Goal: Task Accomplishment & Management: Manage account settings

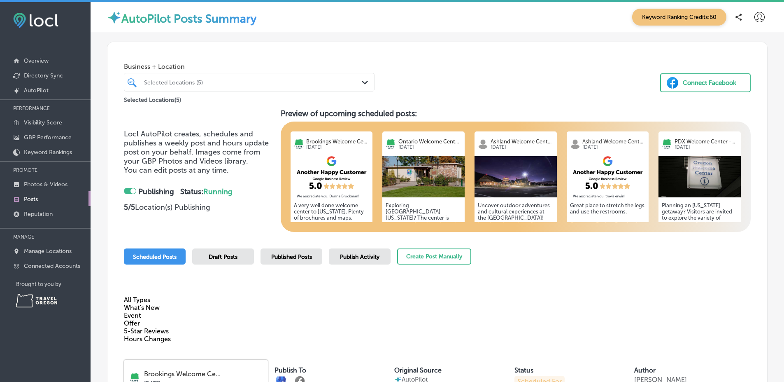
scroll to position [250, 0]
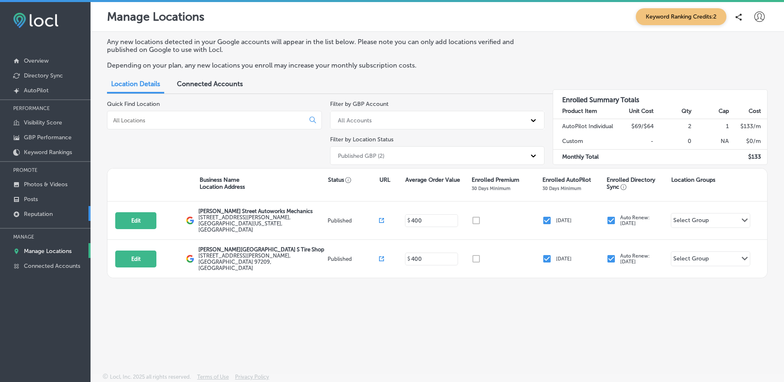
click at [63, 214] on link "Reputation" at bounding box center [45, 213] width 91 height 15
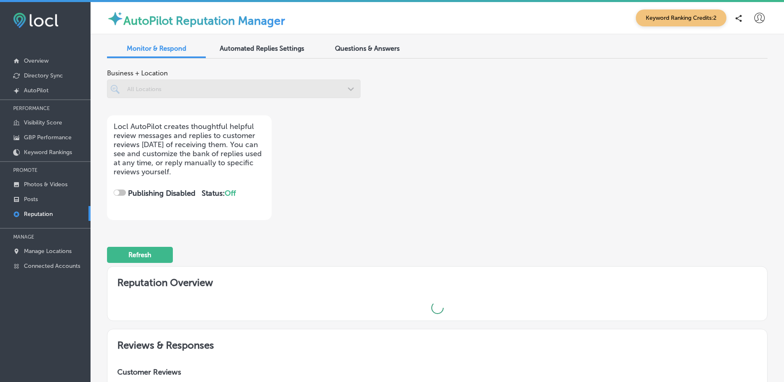
scroll to position [163, 0]
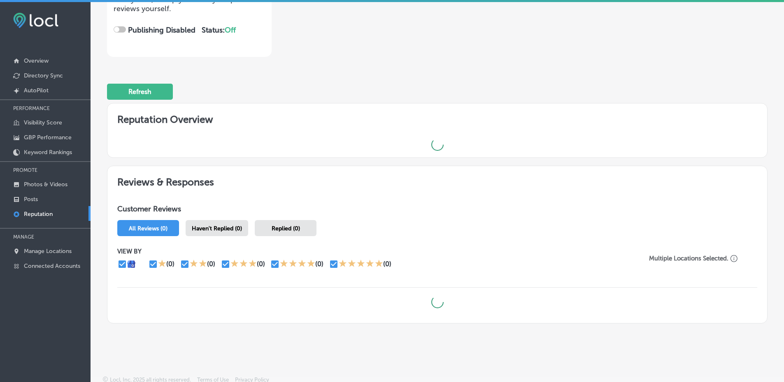
checkbox input "true"
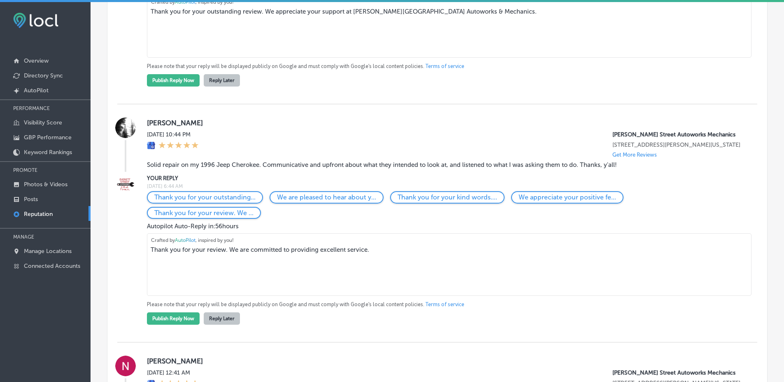
scroll to position [744, 0]
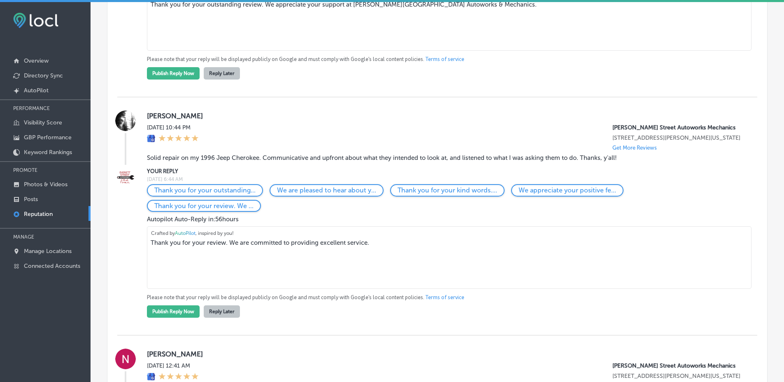
click at [154, 161] on blockquote "Solid repair on my 1996 Jeep Cherokee. Communicative and upfront about what the…" at bounding box center [402, 157] width 510 height 7
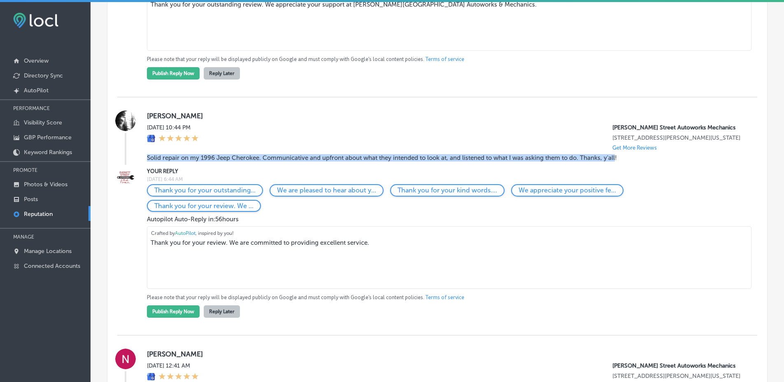
drag, startPoint x: 154, startPoint y: 171, endPoint x: 607, endPoint y: 175, distance: 452.9
click at [607, 161] on blockquote "Solid repair on my 1996 Jeep Cherokee. Communicative and upfront about what the…" at bounding box center [402, 157] width 510 height 7
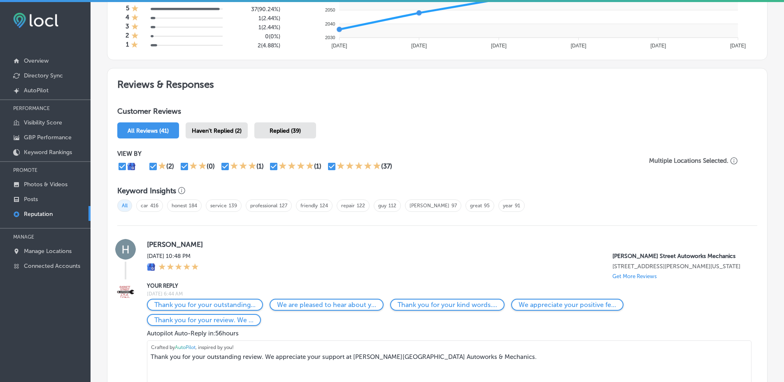
scroll to position [355, 0]
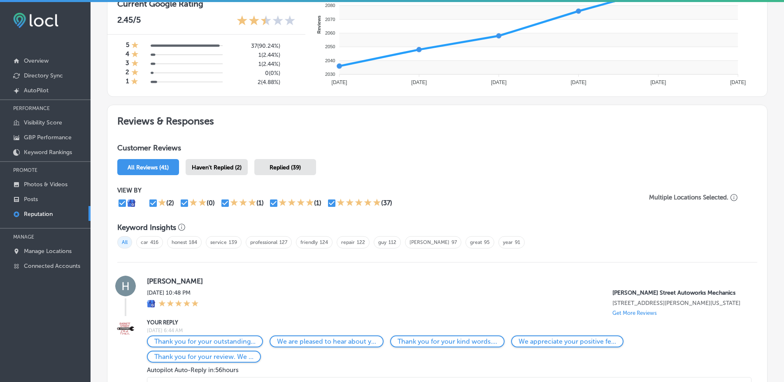
click at [287, 167] on span "Replied (39)" at bounding box center [285, 167] width 31 height 7
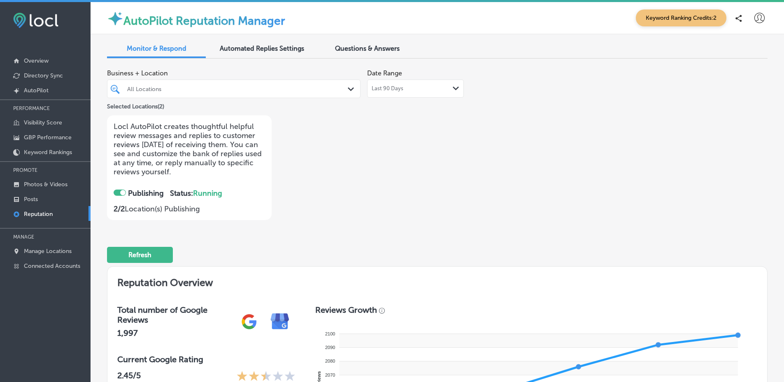
click at [416, 88] on div "Last 90 Days Path Created with Sketch." at bounding box center [416, 88] width 88 height 7
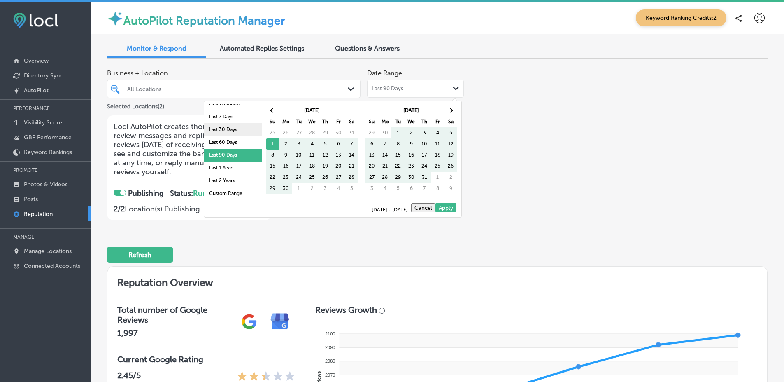
scroll to position [48, 0]
click at [222, 182] on li "Last 2 Years" at bounding box center [233, 177] width 58 height 13
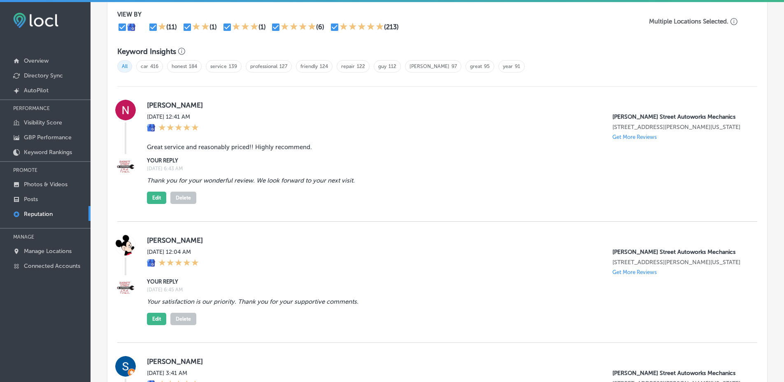
scroll to position [518, 0]
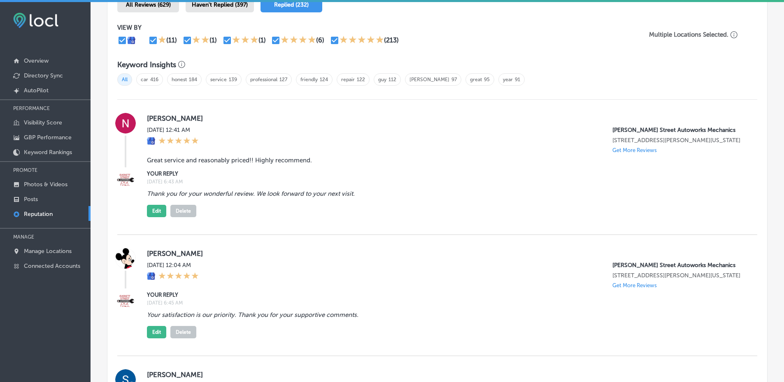
click at [225, 164] on blockquote "Great service and reasonably priced!! Highly recommend." at bounding box center [402, 159] width 510 height 7
drag, startPoint x: 225, startPoint y: 167, endPoint x: 259, endPoint y: 163, distance: 34.3
click at [257, 163] on blockquote "Great service and reasonably priced!! Highly recommend." at bounding box center [402, 159] width 510 height 7
click at [275, 163] on blockquote "Great service and reasonably priced!! Highly recommend." at bounding box center [402, 159] width 510 height 7
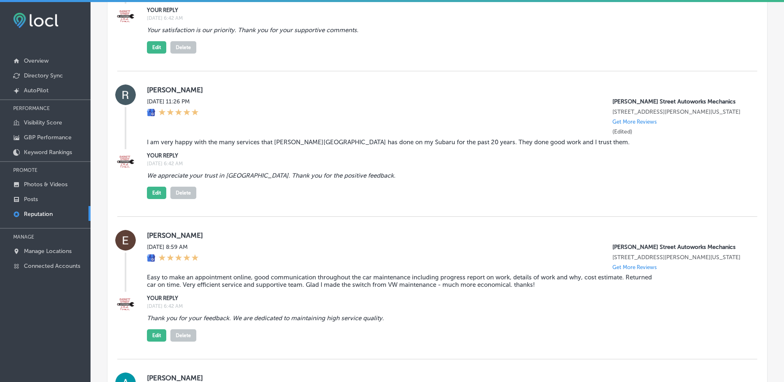
scroll to position [3415, 0]
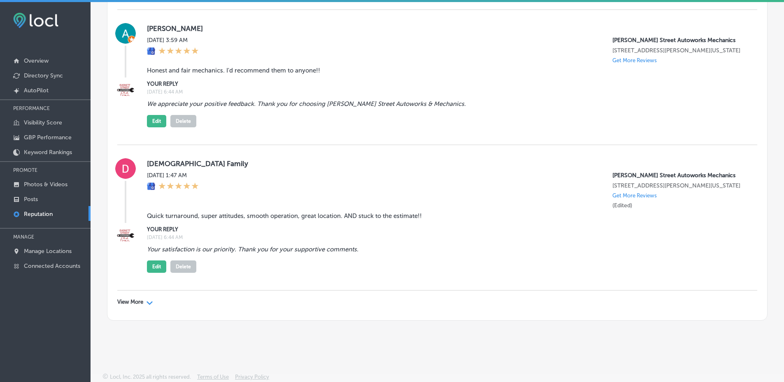
click at [145, 299] on div "View More Path Created with Sketch." at bounding box center [135, 302] width 36 height 7
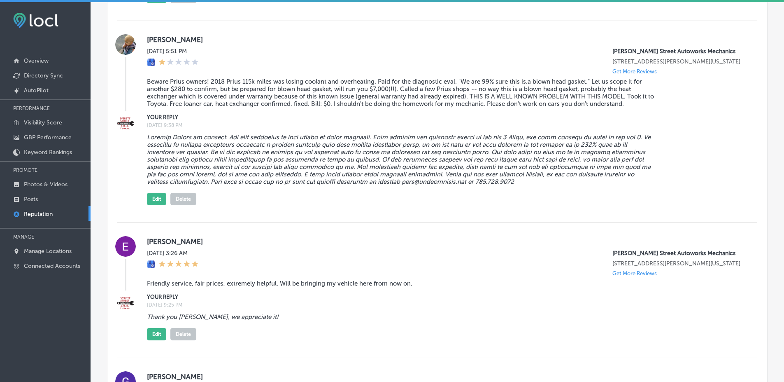
scroll to position [6568, 0]
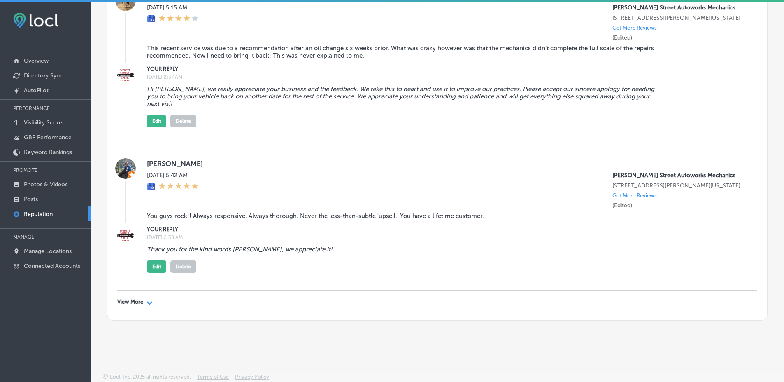
click at [132, 308] on div "View More Path Created with Sketch." at bounding box center [437, 301] width 640 height 23
click at [138, 302] on p "View More" at bounding box center [130, 302] width 26 height 7
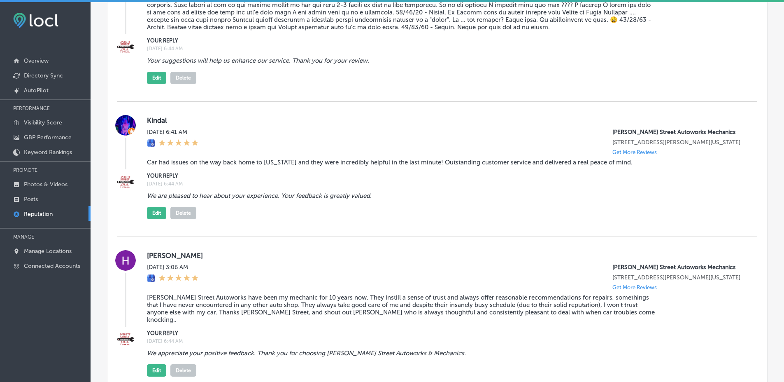
scroll to position [0, 0]
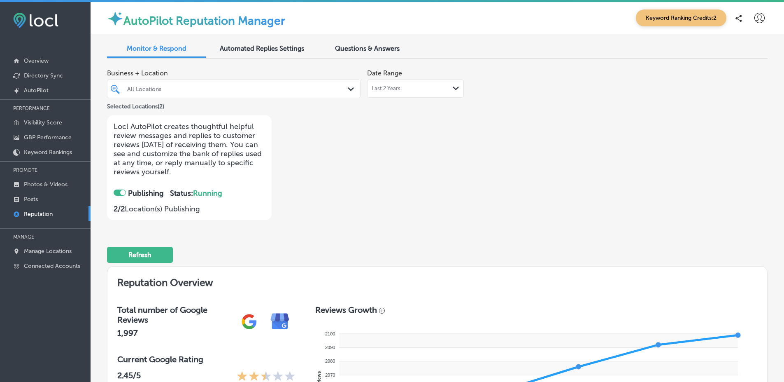
click at [276, 56] on div "Automated Replies Settings" at bounding box center [261, 49] width 99 height 18
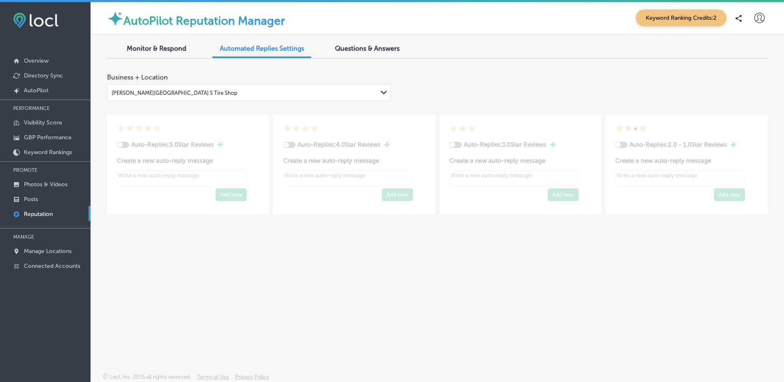
click at [192, 109] on div "Auto-Replies: 5.0 Star Reviews Create a new auto-reply message Add new Auto-Rep…" at bounding box center [437, 157] width 661 height 113
type textarea "x"
checkbox input "true"
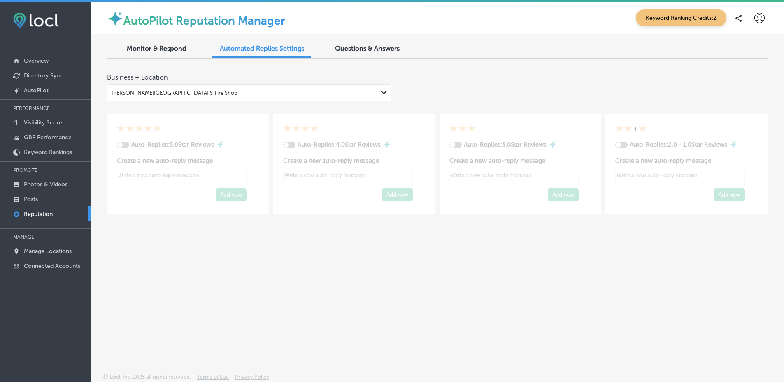
checkbox input "true"
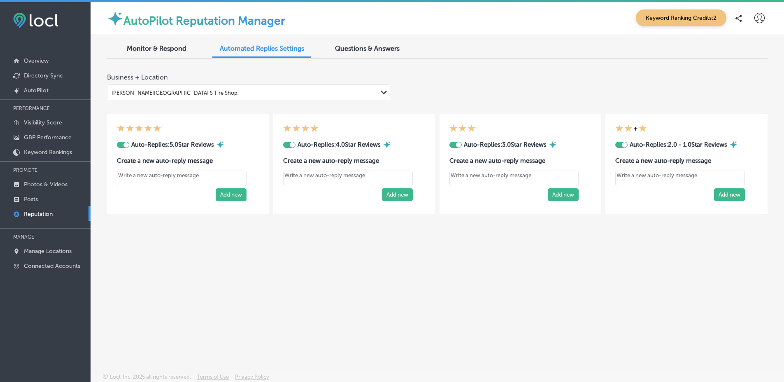
type textarea "x"
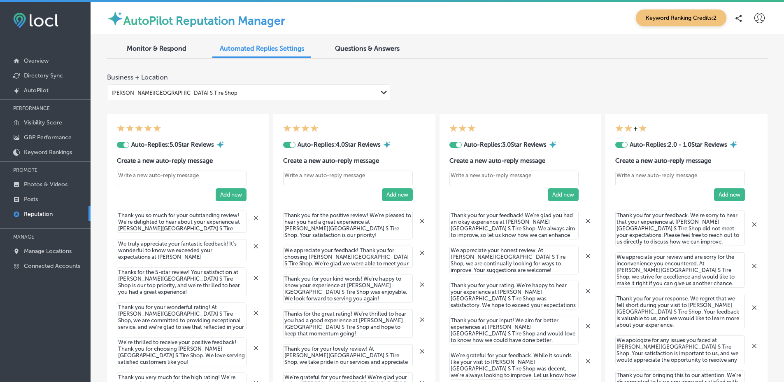
click at [180, 53] on div "Monitor & Respond" at bounding box center [156, 49] width 99 height 18
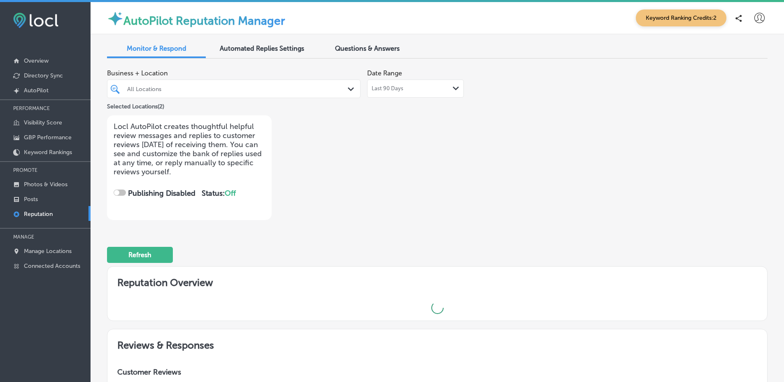
click at [395, 91] on span "Last 90 Days" at bounding box center [388, 88] width 32 height 7
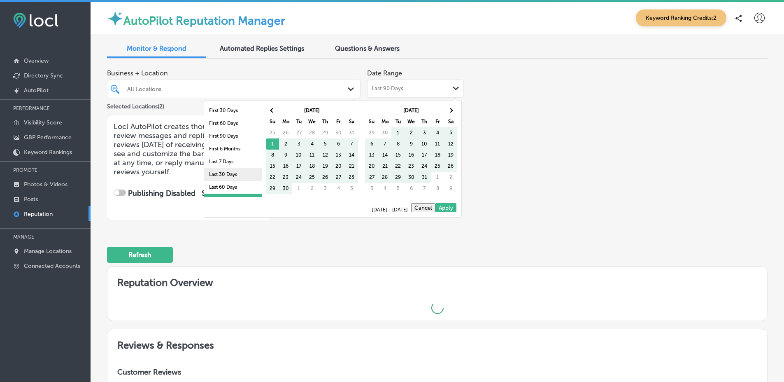
checkbox input "true"
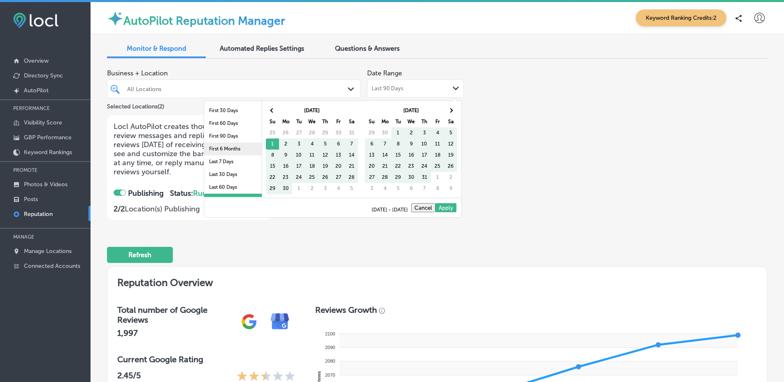
click at [240, 146] on li "First 6 Months" at bounding box center [233, 148] width 58 height 13
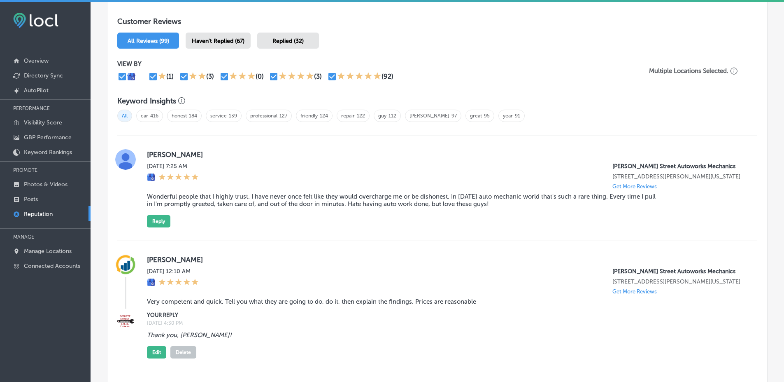
scroll to position [569, 0]
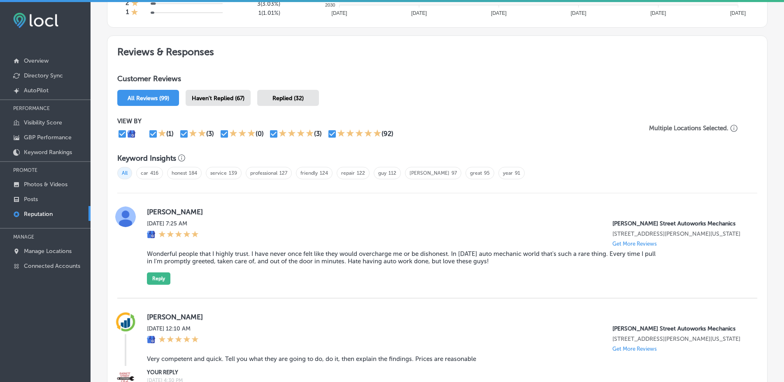
click at [300, 99] on span "Replied (32)" at bounding box center [288, 98] width 31 height 7
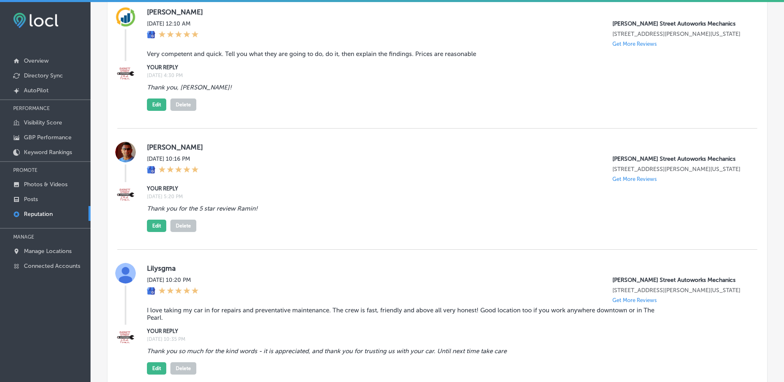
scroll to position [748, 0]
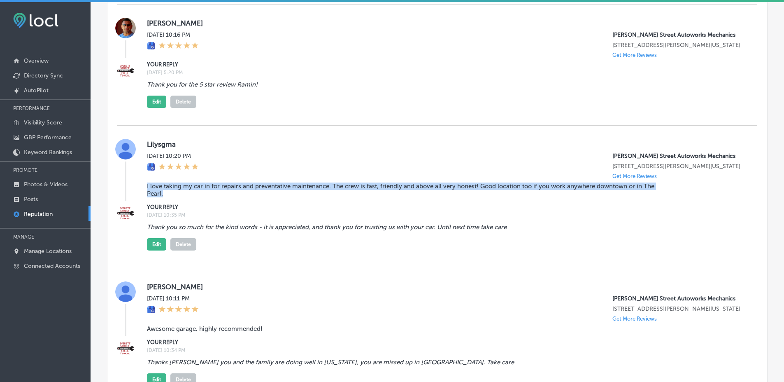
drag, startPoint x: 147, startPoint y: 206, endPoint x: 168, endPoint y: 216, distance: 23.6
click at [168, 197] on blockquote "I love taking my car in for repairs and preventative maintenance. The crew is f…" at bounding box center [402, 189] width 510 height 15
copy blockquote "I love taking my car in for repairs and preventative maintenance. The crew is f…"
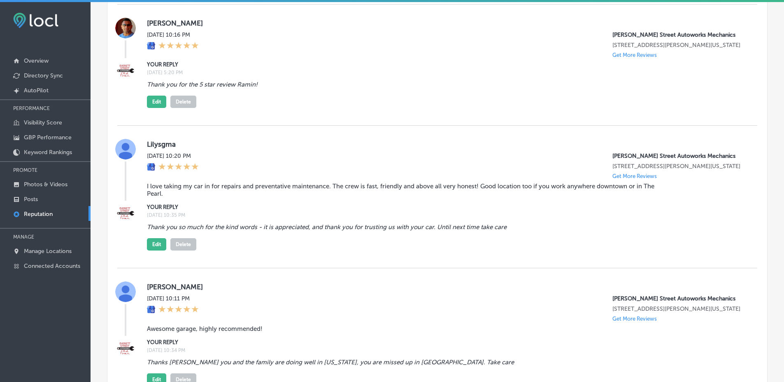
click at [160, 148] on label "Lilysgma" at bounding box center [445, 144] width 597 height 8
copy label "Lilysgma"
click at [613, 159] on p "[PERSON_NAME] Street Autoworks Mechanics" at bounding box center [679, 155] width 132 height 7
drag, startPoint x: 609, startPoint y: 170, endPoint x: 692, endPoint y: 170, distance: 83.2
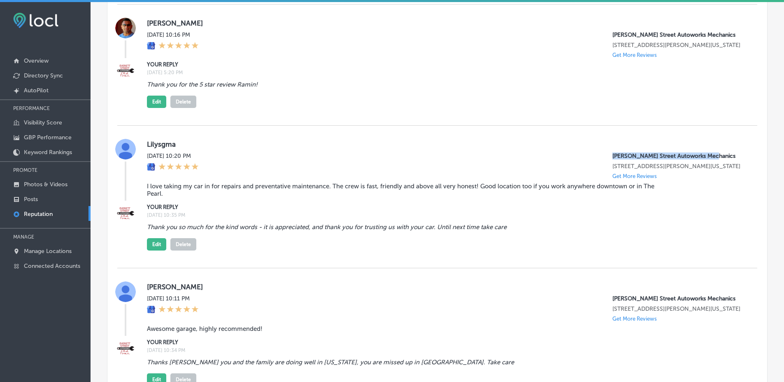
click at [692, 159] on p "[PERSON_NAME] Street Autoworks Mechanics" at bounding box center [679, 155] width 132 height 7
copy p "[PERSON_NAME] Street Autoworks Mechanics"
click at [57, 245] on link "Manage Locations" at bounding box center [45, 250] width 91 height 15
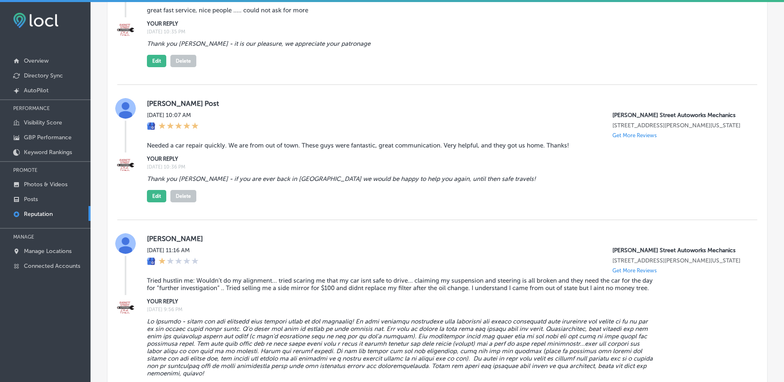
scroll to position [1201, 0]
click at [159, 149] on blockquote "Needed a car repair quickly. We are from out of town. These guys were fantastic…" at bounding box center [402, 145] width 510 height 7
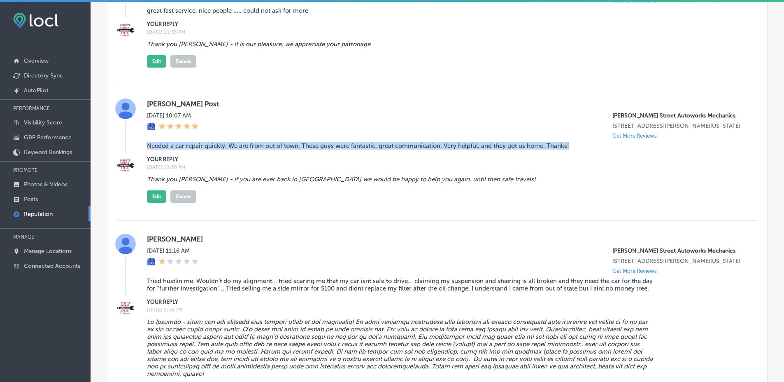
drag, startPoint x: 159, startPoint y: 187, endPoint x: 566, endPoint y: 185, distance: 406.8
click at [566, 149] on blockquote "Needed a car repair quickly. We are from out of town. These guys were fantastic…" at bounding box center [402, 145] width 510 height 7
copy blockquote "Needed a car repair quickly. We are from out of town. These guys were fantastic…"
click at [382, 149] on blockquote "Needed a car repair quickly. We are from out of town. These guys were fantastic…" at bounding box center [402, 145] width 510 height 7
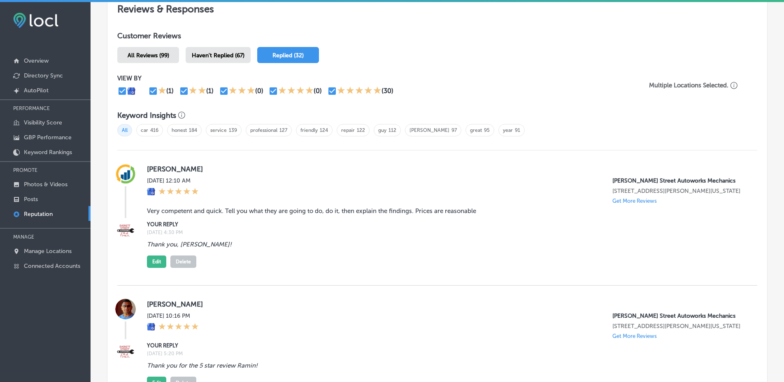
scroll to position [462, 0]
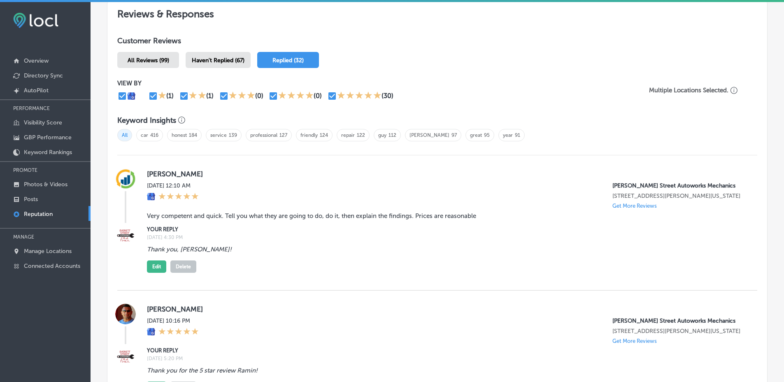
click at [124, 98] on input "checkbox" at bounding box center [122, 96] width 10 height 10
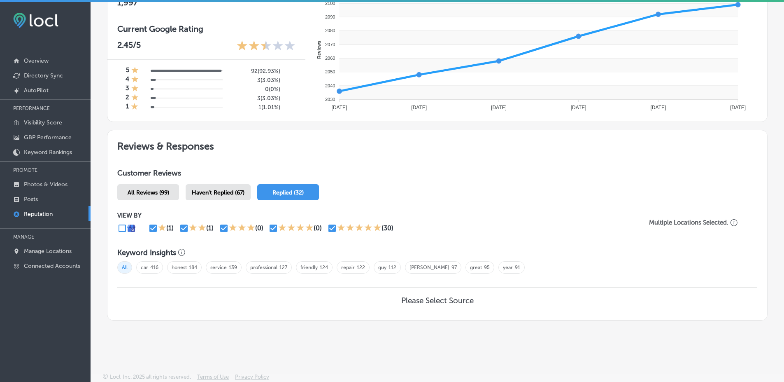
scroll to position [330, 0]
click at [124, 229] on input "checkbox" at bounding box center [122, 228] width 10 height 10
checkbox input "true"
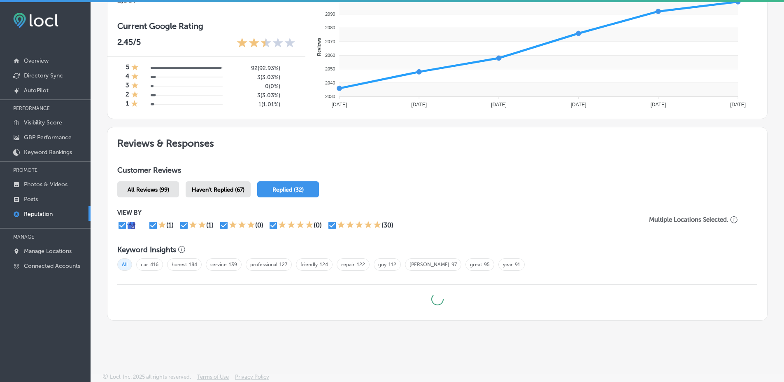
click at [154, 225] on input "checkbox" at bounding box center [153, 225] width 10 height 10
checkbox input "false"
click at [184, 227] on input "checkbox" at bounding box center [184, 225] width 10 height 10
checkbox input "false"
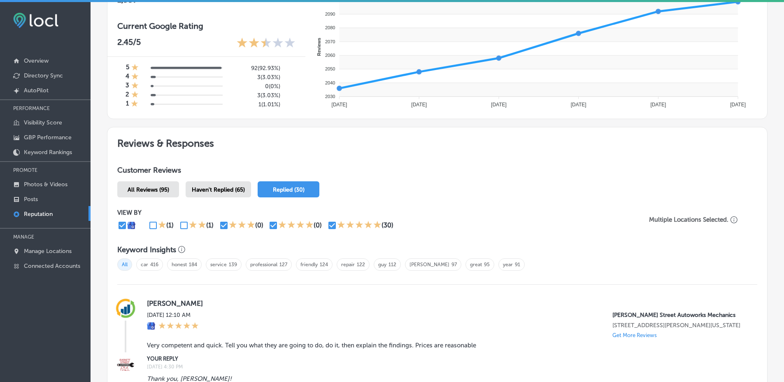
click at [273, 224] on input "checkbox" at bounding box center [273, 225] width 10 height 10
checkbox input "false"
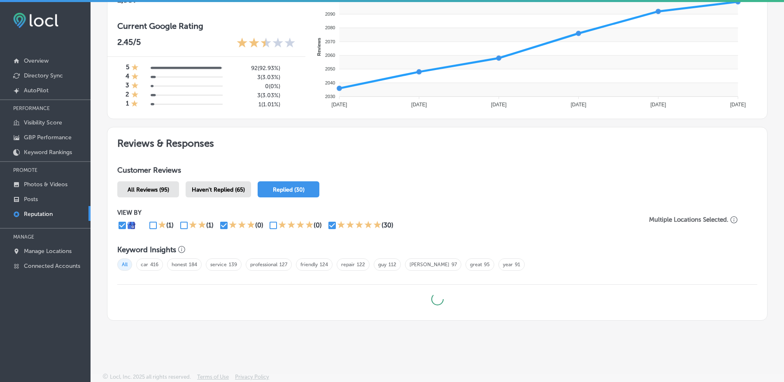
click at [330, 226] on input "checkbox" at bounding box center [332, 225] width 10 height 10
checkbox input "false"
click at [377, 194] on div "All Reviews (95) Haven't Replied (65) Replied (30)" at bounding box center [437, 189] width 640 height 16
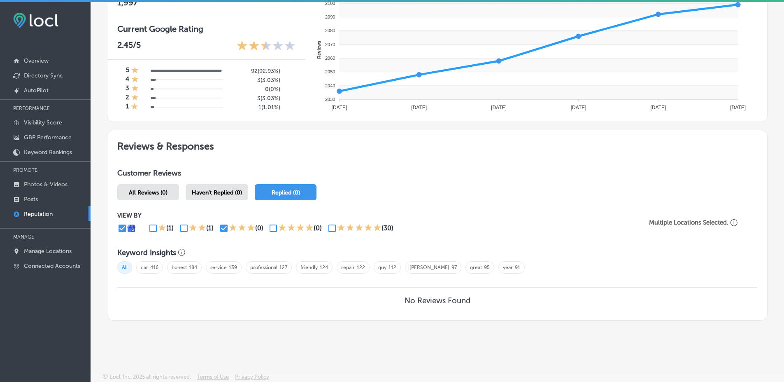
click at [226, 225] on input "checkbox" at bounding box center [224, 228] width 10 height 10
checkbox input "false"
click at [264, 225] on div "(0)" at bounding box center [244, 228] width 50 height 10
click at [273, 227] on input "checkbox" at bounding box center [273, 228] width 10 height 10
checkbox input "true"
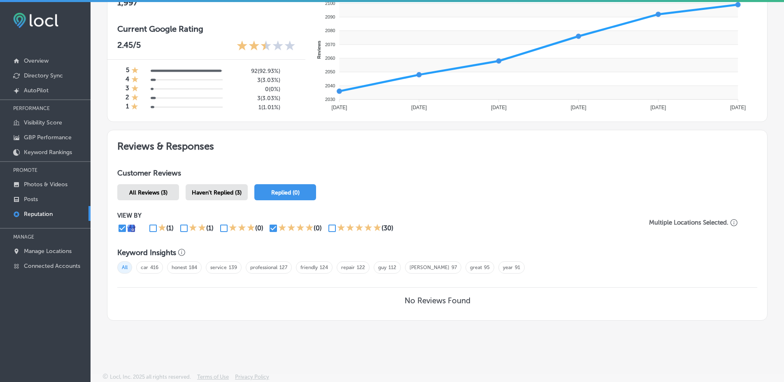
click at [225, 191] on span "Haven't Replied (3)" at bounding box center [217, 192] width 50 height 7
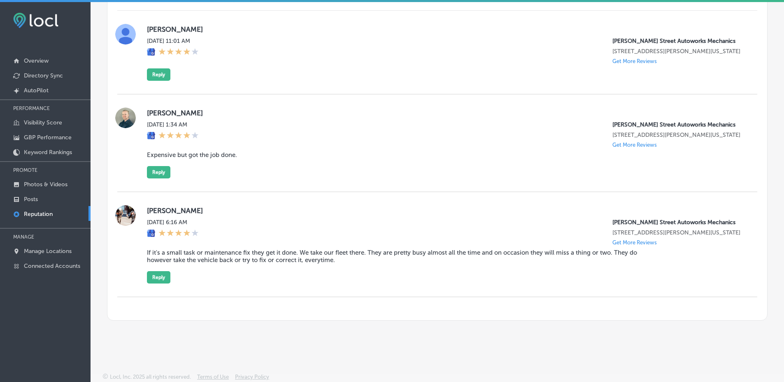
scroll to position [628, 0]
drag, startPoint x: 410, startPoint y: 250, endPoint x: 529, endPoint y: 252, distance: 119.0
click at [513, 252] on blockquote "If it's a small task or maintenance fix they get it done. We take our fleet the…" at bounding box center [402, 256] width 510 height 15
drag, startPoint x: 529, startPoint y: 252, endPoint x: 582, endPoint y: 254, distance: 52.7
click at [572, 254] on blockquote "If it's a small task or maintenance fix they get it done. We take our fleet the…" at bounding box center [402, 256] width 510 height 15
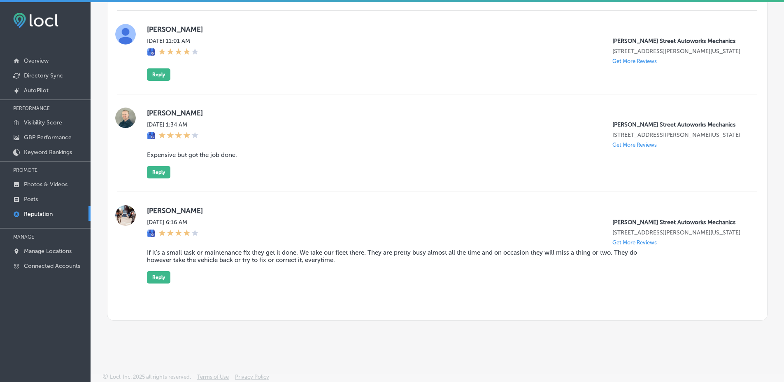
drag, startPoint x: 585, startPoint y: 254, endPoint x: 618, endPoint y: 252, distance: 33.4
click at [616, 253] on blockquote "If it's a small task or maintenance fix they get it done. We take our fleet the…" at bounding box center [402, 256] width 510 height 15
drag, startPoint x: 627, startPoint y: 252, endPoint x: 357, endPoint y: 249, distance: 269.7
click at [609, 251] on blockquote "If it's a small task or maintenance fix they get it done. We take our fleet the…" at bounding box center [402, 256] width 510 height 15
drag, startPoint x: 186, startPoint y: 261, endPoint x: 246, endPoint y: 261, distance: 60.1
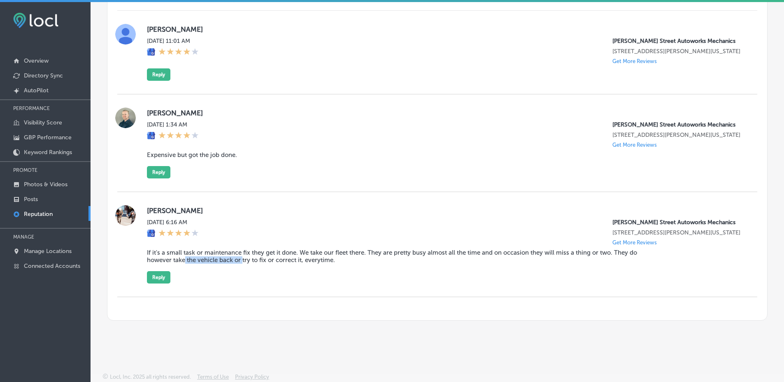
click at [245, 261] on blockquote "If it's a small task or maintenance fix they get it done. We take our fleet the…" at bounding box center [402, 256] width 510 height 15
drag, startPoint x: 283, startPoint y: 259, endPoint x: 298, endPoint y: 259, distance: 14.8
click at [290, 259] on blockquote "If it's a small task or maintenance fix they get it done. We take our fleet the…" at bounding box center [402, 256] width 510 height 15
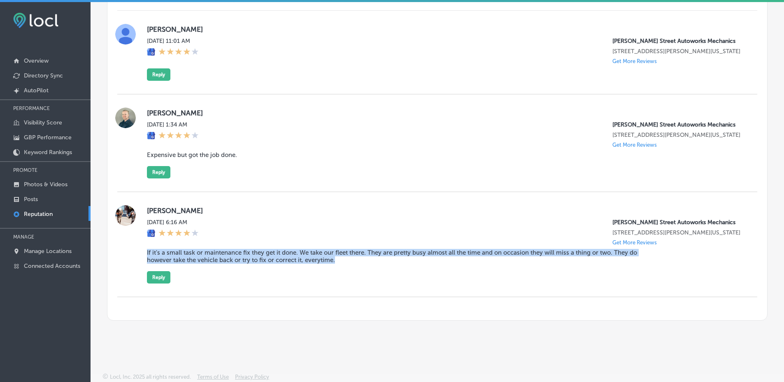
drag, startPoint x: 341, startPoint y: 261, endPoint x: 143, endPoint y: 250, distance: 198.3
click at [143, 250] on div "[PERSON_NAME][DATE] 6:16 AM [PERSON_NAME][GEOGRAPHIC_DATA] Autoworks Mechanics …" at bounding box center [437, 244] width 640 height 78
copy blockquote "If it's a small task or maintenance fix they get it done. We take our fleet the…"
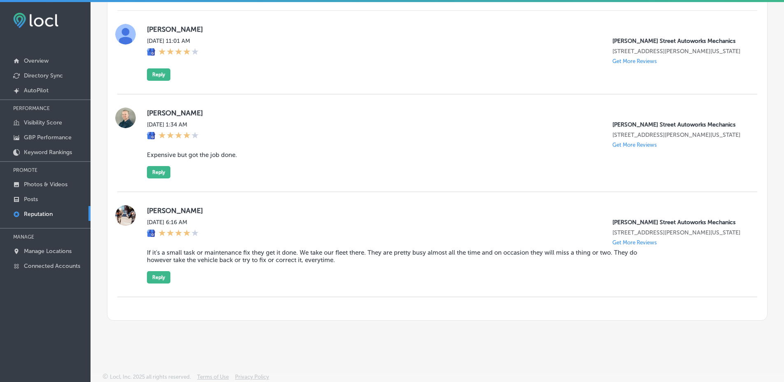
click at [159, 206] on label "[PERSON_NAME]" at bounding box center [445, 210] width 597 height 8
drag, startPoint x: 161, startPoint y: 200, endPoint x: 178, endPoint y: 204, distance: 17.3
click at [178, 206] on label "[PERSON_NAME]" at bounding box center [445, 210] width 597 height 8
copy label "[PERSON_NAME]"
click at [613, 219] on p "[PERSON_NAME] Street Autoworks Mechanics" at bounding box center [679, 222] width 132 height 7
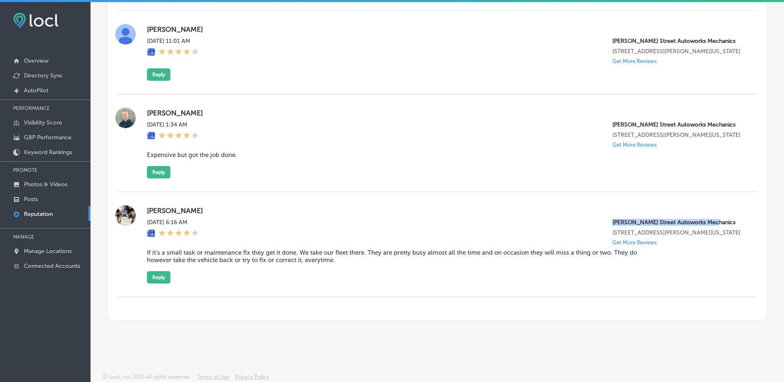
drag, startPoint x: 611, startPoint y: 212, endPoint x: 677, endPoint y: 213, distance: 66.3
click at [677, 219] on p "[PERSON_NAME] Street Autoworks Mechanics" at bounding box center [679, 222] width 132 height 7
copy p "[PERSON_NAME] Street Autoworks Mechanics"
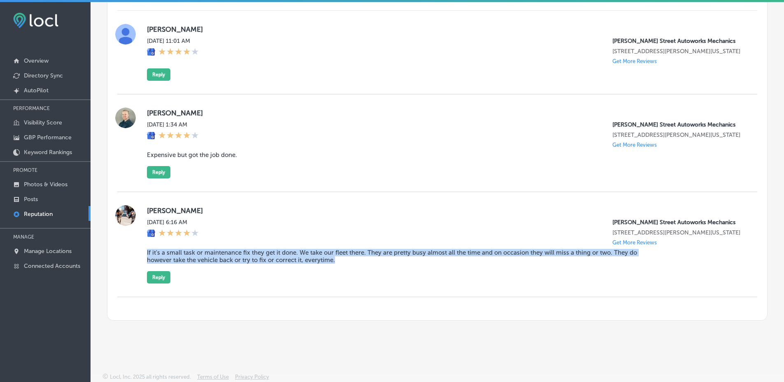
drag, startPoint x: 147, startPoint y: 250, endPoint x: 336, endPoint y: 258, distance: 189.6
click at [336, 258] on blockquote "If it's a small task or maintenance fix they get it done. We take our fleet the…" at bounding box center [402, 256] width 510 height 15
copy blockquote "If it's a small task or maintenance fix they get it done. We take our fleet the…"
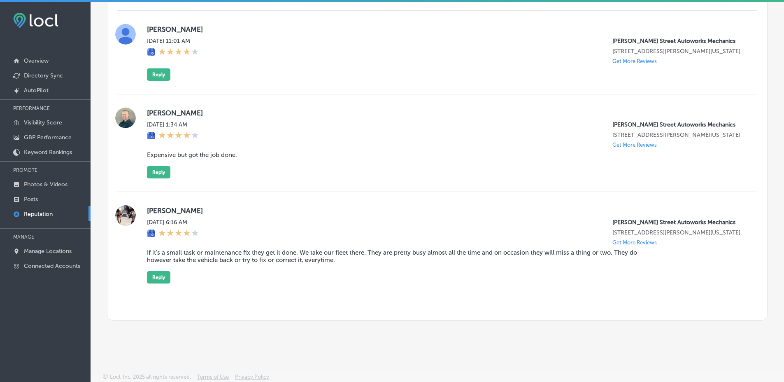
click at [166, 151] on blockquote "Expensive but got the job done." at bounding box center [402, 154] width 510 height 7
drag, startPoint x: 166, startPoint y: 146, endPoint x: 217, endPoint y: 149, distance: 51.2
click at [217, 151] on blockquote "Expensive but got the job done." at bounding box center [402, 154] width 510 height 7
copy blockquote "Expensive but got the job done."
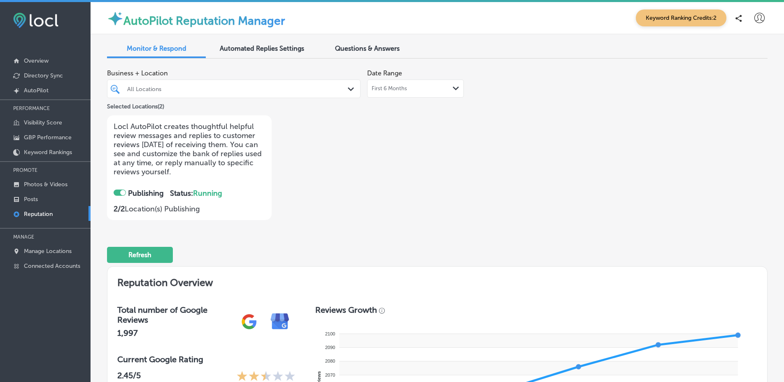
scroll to position [314, 0]
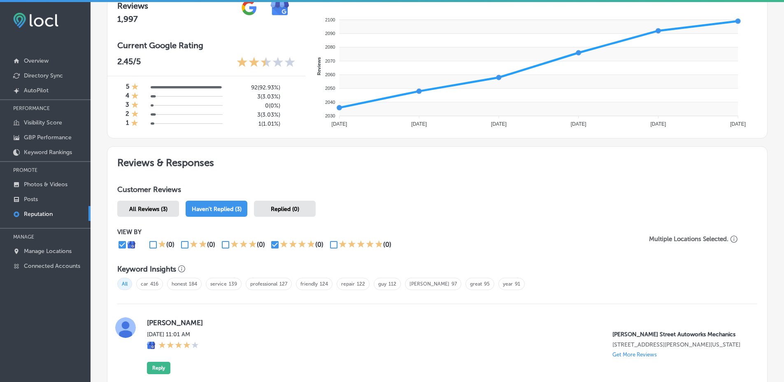
click at [165, 245] on icon at bounding box center [162, 244] width 8 height 8
click at [154, 245] on input "checkbox" at bounding box center [153, 245] width 10 height 10
checkbox input "true"
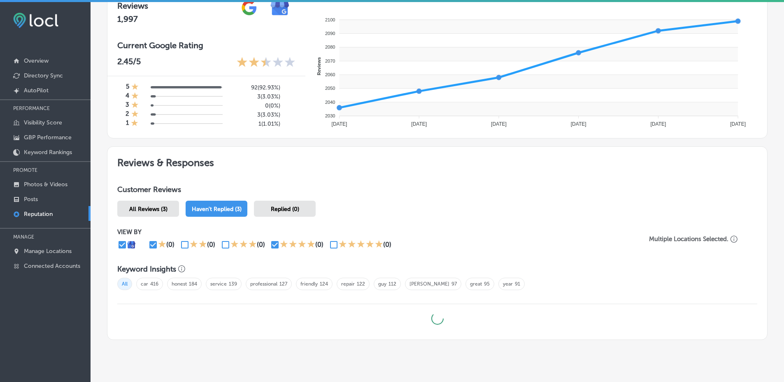
click at [277, 245] on input "checkbox" at bounding box center [275, 245] width 10 height 10
checkbox input "false"
click at [179, 247] on div "(0)" at bounding box center [164, 245] width 32 height 10
click at [182, 247] on input "checkbox" at bounding box center [185, 245] width 10 height 10
checkbox input "true"
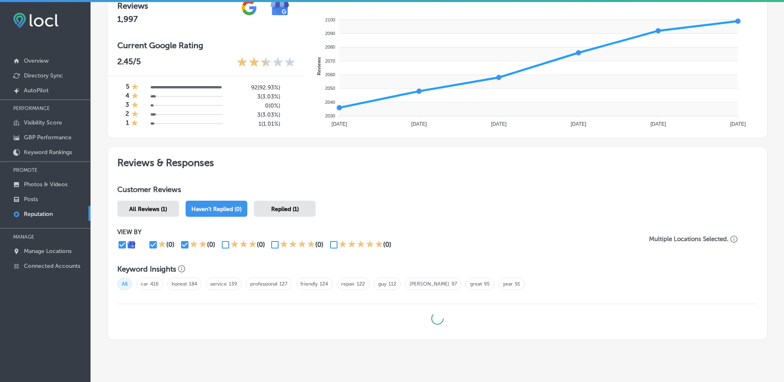
click at [389, 218] on div "Customer Reviews All Reviews (1) Haven't Replied (0) Replied (1) VIEW BY (0) (0…" at bounding box center [437, 257] width 660 height 164
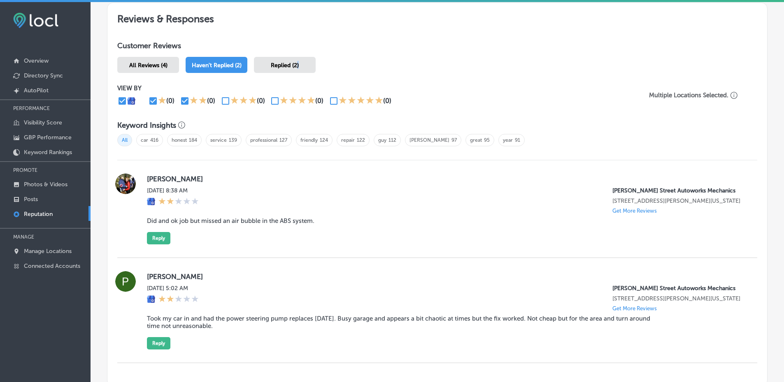
click at [296, 68] on div "Replied (2)" at bounding box center [285, 65] width 62 height 16
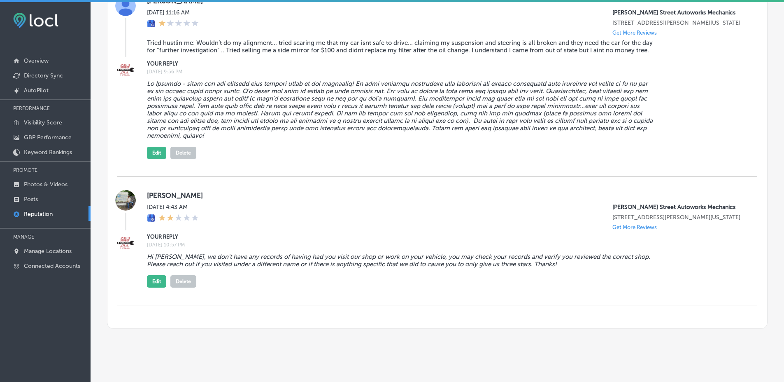
scroll to position [619, 0]
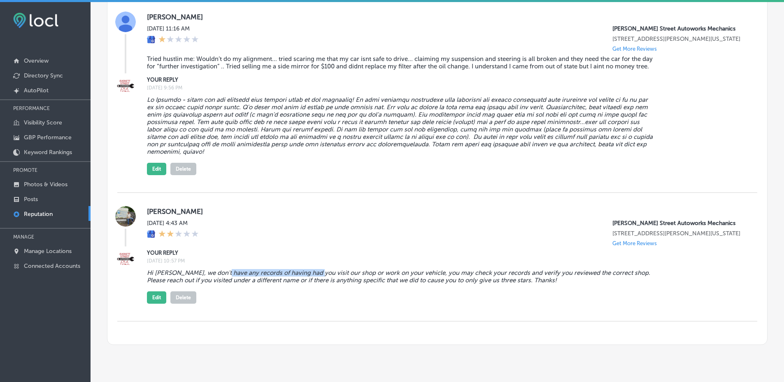
drag, startPoint x: 231, startPoint y: 278, endPoint x: 323, endPoint y: 280, distance: 92.2
click at [312, 279] on blockquote "Hi [PERSON_NAME], we don't have any records of having had you visit our shop or…" at bounding box center [402, 276] width 510 height 15
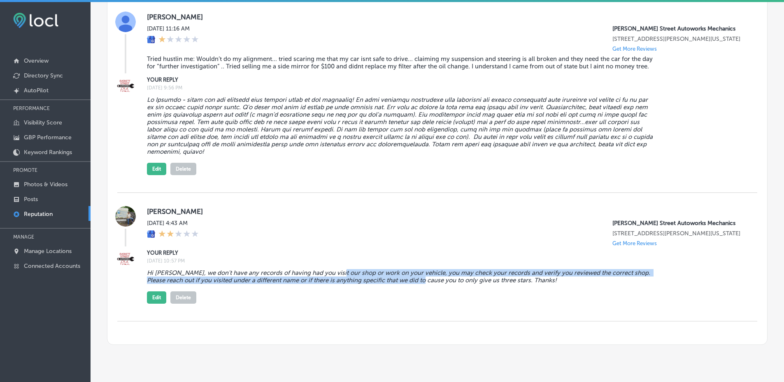
drag, startPoint x: 346, startPoint y: 282, endPoint x: 429, endPoint y: 287, distance: 83.8
click at [414, 284] on blockquote "Hi [PERSON_NAME], we don't have any records of having had you visit our shop or…" at bounding box center [402, 276] width 510 height 15
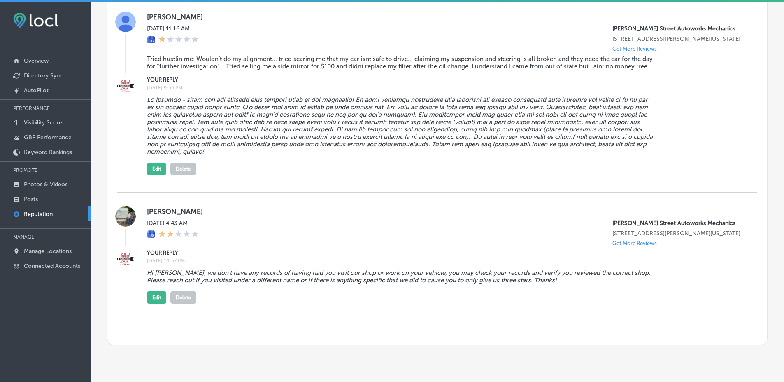
click at [436, 284] on blockquote "Hi [PERSON_NAME], we don't have any records of having had you visit our shop or…" at bounding box center [402, 276] width 510 height 15
drag, startPoint x: 483, startPoint y: 281, endPoint x: 559, endPoint y: 280, distance: 76.6
click at [532, 281] on blockquote "Hi [PERSON_NAME], we don't have any records of having had you visit our shop or…" at bounding box center [402, 276] width 510 height 15
drag, startPoint x: 573, startPoint y: 281, endPoint x: 624, endPoint y: 281, distance: 51.1
click at [613, 281] on blockquote "Hi [PERSON_NAME], we don't have any records of having had you visit our shop or…" at bounding box center [402, 276] width 510 height 15
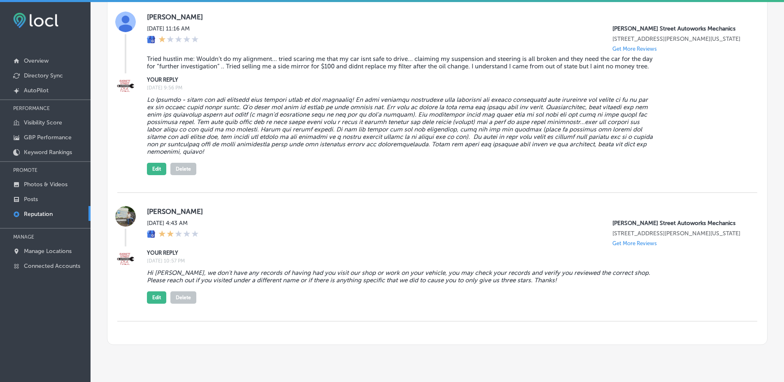
click at [637, 281] on blockquote "Hi [PERSON_NAME], we don't have any records of having had you visit our shop or…" at bounding box center [402, 276] width 510 height 15
drag, startPoint x: 208, startPoint y: 289, endPoint x: 251, endPoint y: 287, distance: 43.2
click at [247, 284] on blockquote "Hi [PERSON_NAME], we don't have any records of having had you visit our shop or…" at bounding box center [402, 276] width 510 height 15
drag, startPoint x: 285, startPoint y: 287, endPoint x: 366, endPoint y: 282, distance: 81.6
click at [363, 283] on blockquote "Hi [PERSON_NAME], we don't have any records of having had you visit our shop or…" at bounding box center [402, 276] width 510 height 15
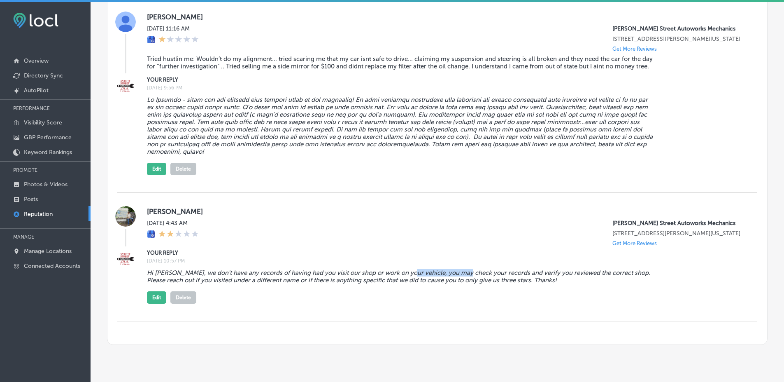
drag, startPoint x: 419, startPoint y: 279, endPoint x: 461, endPoint y: 284, distance: 42.7
click at [461, 282] on blockquote "Hi [PERSON_NAME], we don't have any records of having had you visit our shop or…" at bounding box center [402, 276] width 510 height 15
click at [461, 284] on blockquote "Hi [PERSON_NAME], we don't have any records of having had you visit our shop or…" at bounding box center [402, 276] width 510 height 15
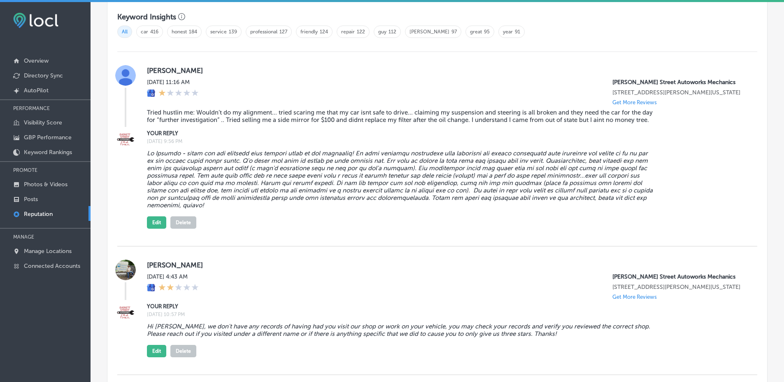
scroll to position [551, 0]
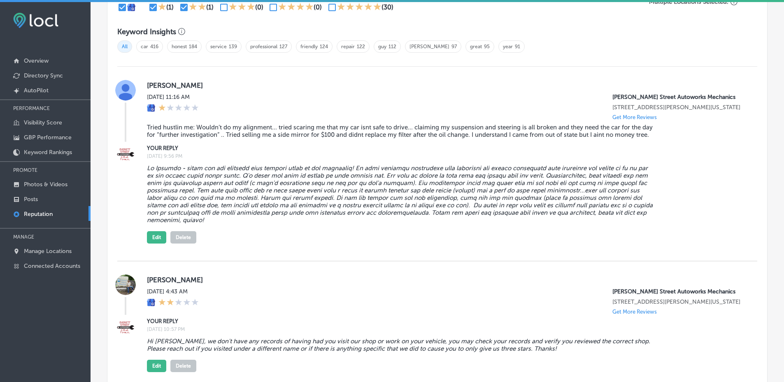
drag, startPoint x: 176, startPoint y: 137, endPoint x: 198, endPoint y: 136, distance: 22.2
click at [189, 137] on blockquote "Tried hustlin me: Wouldn’t do my alignment... tried scaring me that my car isnt…" at bounding box center [402, 131] width 510 height 15
drag, startPoint x: 212, startPoint y: 136, endPoint x: 236, endPoint y: 136, distance: 23.9
click at [234, 136] on blockquote "Tried hustlin me: Wouldn’t do my alignment... tried scaring me that my car isnt…" at bounding box center [402, 131] width 510 height 15
drag, startPoint x: 266, startPoint y: 135, endPoint x: 292, endPoint y: 135, distance: 25.9
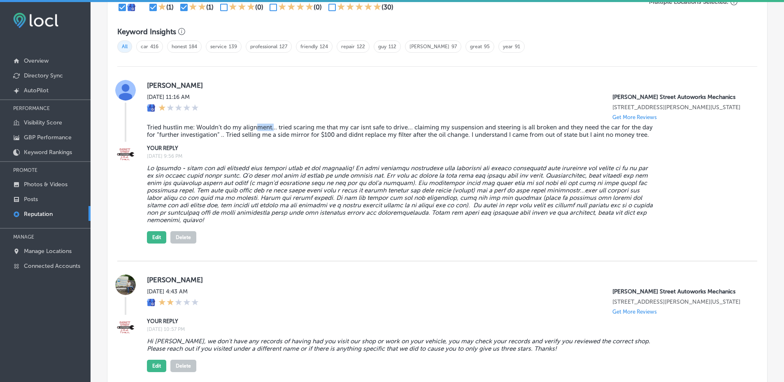
click at [278, 135] on blockquote "Tried hustlin me: Wouldn’t do my alignment... tried scaring me that my car isnt…" at bounding box center [402, 131] width 510 height 15
drag, startPoint x: 299, startPoint y: 135, endPoint x: 371, endPoint y: 135, distance: 72.1
click at [330, 133] on blockquote "Tried hustlin me: Wouldn’t do my alignment... tried scaring me that my car isnt…" at bounding box center [402, 131] width 510 height 15
drag, startPoint x: 391, startPoint y: 136, endPoint x: 455, endPoint y: 134, distance: 63.4
click at [449, 133] on blockquote "Tried hustlin me: Wouldn’t do my alignment... tried scaring me that my car isnt…" at bounding box center [402, 131] width 510 height 15
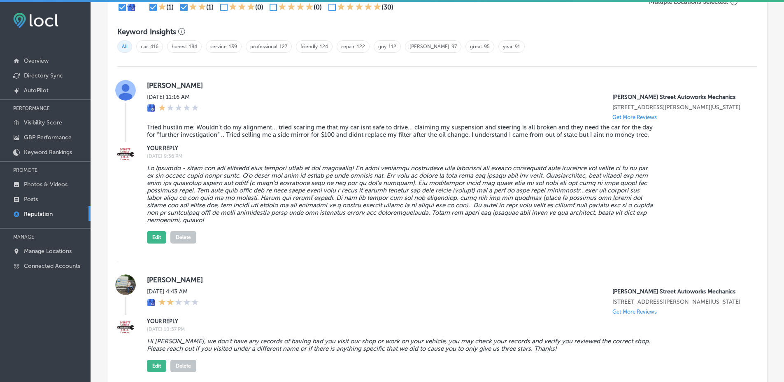
click at [514, 137] on blockquote "Tried hustlin me: Wouldn’t do my alignment... tried scaring me that my car isnt…" at bounding box center [402, 131] width 510 height 15
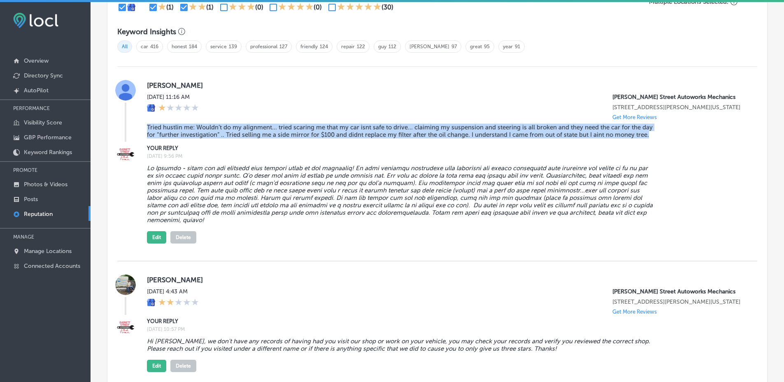
drag, startPoint x: 648, startPoint y: 145, endPoint x: 145, endPoint y: 134, distance: 503.7
click at [145, 134] on div "[PERSON_NAME][DATE] 11:16 AM [PERSON_NAME][GEOGRAPHIC_DATA] Autoworks Mechanics…" at bounding box center [437, 111] width 640 height 62
copy blockquote "Tried hustlin me: Wouldn’t do my alignment... tried scaring me that my car isnt…"
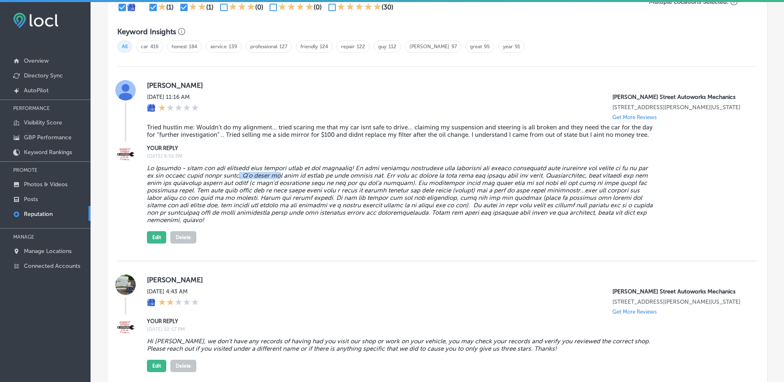
drag, startPoint x: 250, startPoint y: 184, endPoint x: 299, endPoint y: 184, distance: 48.6
click at [292, 184] on blockquote at bounding box center [402, 193] width 510 height 59
drag, startPoint x: 342, startPoint y: 183, endPoint x: 406, endPoint y: 182, distance: 63.8
click at [402, 182] on blockquote at bounding box center [402, 193] width 510 height 59
drag, startPoint x: 442, startPoint y: 180, endPoint x: 458, endPoint y: 180, distance: 16.1
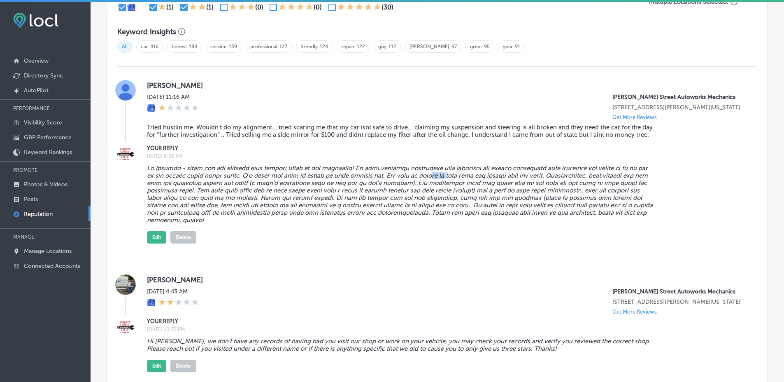
click at [455, 180] on blockquote at bounding box center [402, 193] width 510 height 59
drag, startPoint x: 473, startPoint y: 180, endPoint x: 504, endPoint y: 180, distance: 31.3
click at [502, 180] on blockquote at bounding box center [402, 193] width 510 height 59
drag, startPoint x: 594, startPoint y: 185, endPoint x: 623, endPoint y: 183, distance: 28.9
click at [623, 183] on blockquote at bounding box center [402, 193] width 510 height 59
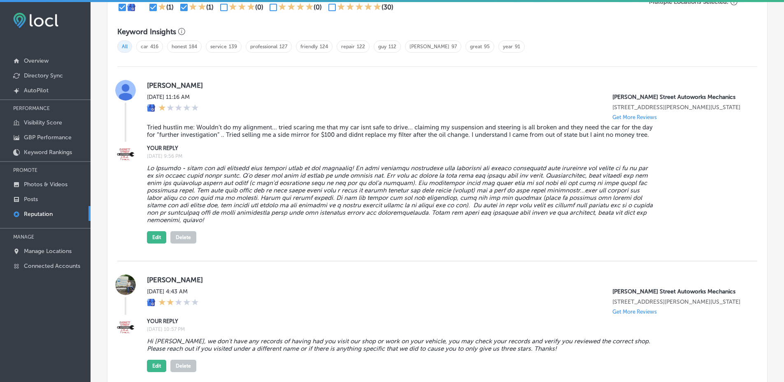
click at [639, 181] on blockquote at bounding box center [402, 193] width 510 height 59
drag, startPoint x: 235, startPoint y: 189, endPoint x: 251, endPoint y: 189, distance: 16.5
click at [250, 189] on blockquote at bounding box center [402, 193] width 510 height 59
drag, startPoint x: 271, startPoint y: 189, endPoint x: 302, endPoint y: 189, distance: 31.7
click at [296, 189] on blockquote at bounding box center [402, 193] width 510 height 59
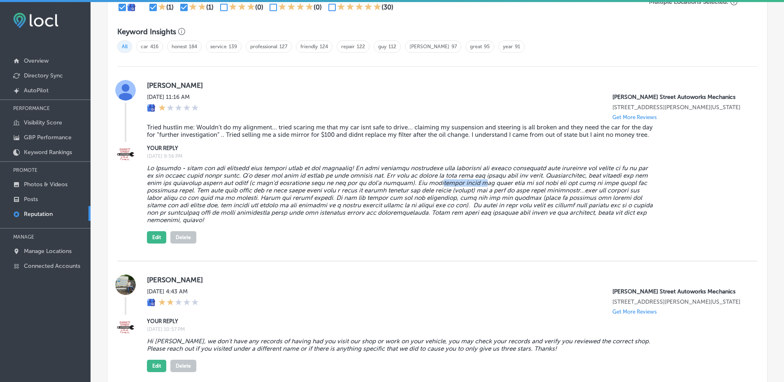
drag, startPoint x: 429, startPoint y: 188, endPoint x: 478, endPoint y: 188, distance: 49.0
click at [476, 188] on blockquote at bounding box center [402, 193] width 510 height 59
drag, startPoint x: 562, startPoint y: 191, endPoint x: 594, endPoint y: 191, distance: 32.1
click at [585, 191] on blockquote at bounding box center [402, 193] width 510 height 59
drag, startPoint x: 644, startPoint y: 190, endPoint x: 655, endPoint y: 190, distance: 10.7
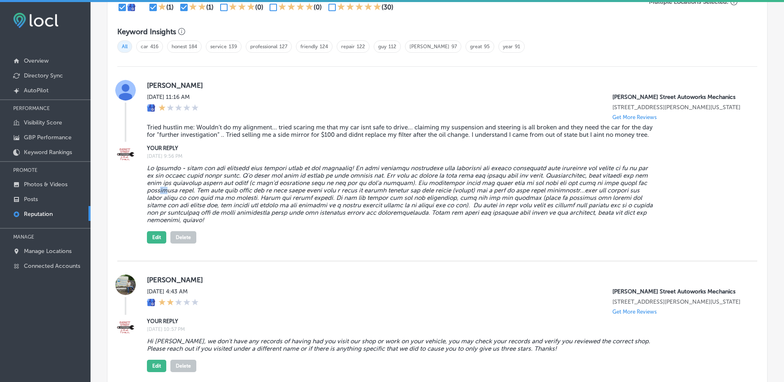
click at [651, 190] on blockquote at bounding box center [402, 193] width 510 height 59
click at [655, 190] on blockquote at bounding box center [402, 193] width 510 height 59
drag, startPoint x: 233, startPoint y: 196, endPoint x: 261, endPoint y: 195, distance: 28.4
click at [256, 195] on blockquote at bounding box center [402, 193] width 510 height 59
click at [321, 191] on blockquote at bounding box center [402, 193] width 510 height 59
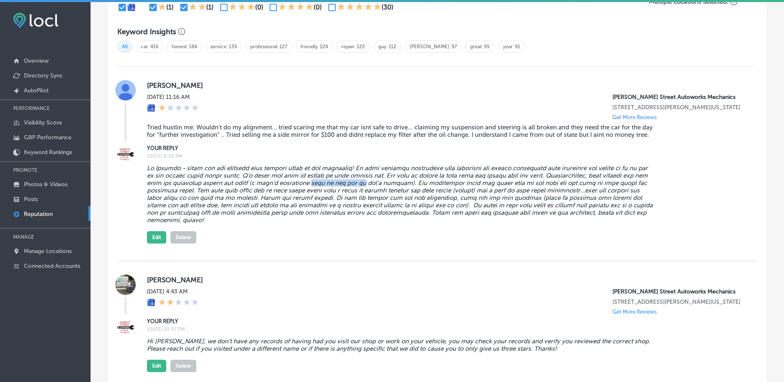
drag, startPoint x: 321, startPoint y: 191, endPoint x: 384, endPoint y: 194, distance: 63.5
click at [363, 193] on blockquote at bounding box center [402, 193] width 510 height 59
drag, startPoint x: 450, startPoint y: 198, endPoint x: 485, endPoint y: 200, distance: 34.2
click at [482, 200] on blockquote at bounding box center [402, 193] width 510 height 59
drag, startPoint x: 568, startPoint y: 199, endPoint x: 655, endPoint y: 197, distance: 86.9
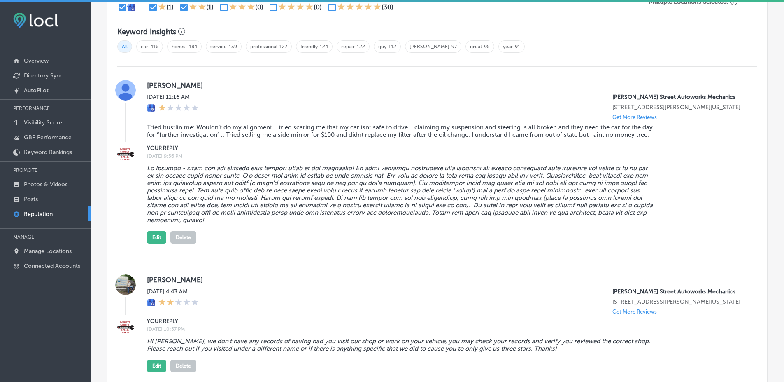
click at [653, 198] on blockquote at bounding box center [402, 193] width 510 height 59
drag, startPoint x: 656, startPoint y: 197, endPoint x: 508, endPoint y: 201, distance: 147.5
click at [518, 199] on blockquote at bounding box center [402, 193] width 510 height 59
drag, startPoint x: 443, startPoint y: 205, endPoint x: 490, endPoint y: 206, distance: 46.9
click at [477, 206] on blockquote at bounding box center [402, 193] width 510 height 59
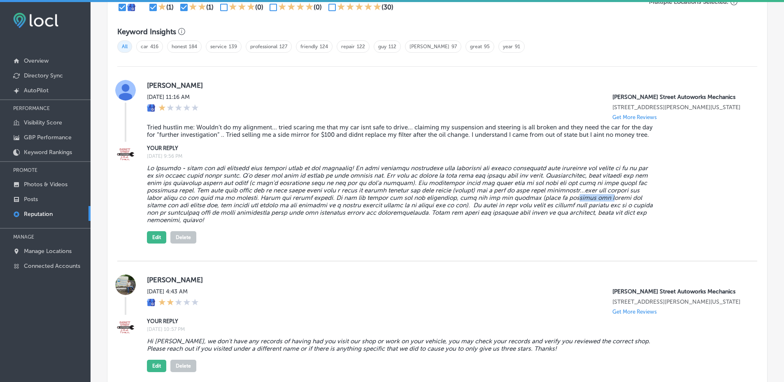
drag, startPoint x: 506, startPoint y: 206, endPoint x: 567, endPoint y: 208, distance: 61.0
click at [540, 206] on blockquote at bounding box center [402, 193] width 510 height 59
drag
click at [599, 209] on blockquote at bounding box center [402, 193] width 510 height 59
click at [632, 212] on blockquote at bounding box center [402, 193] width 510 height 59
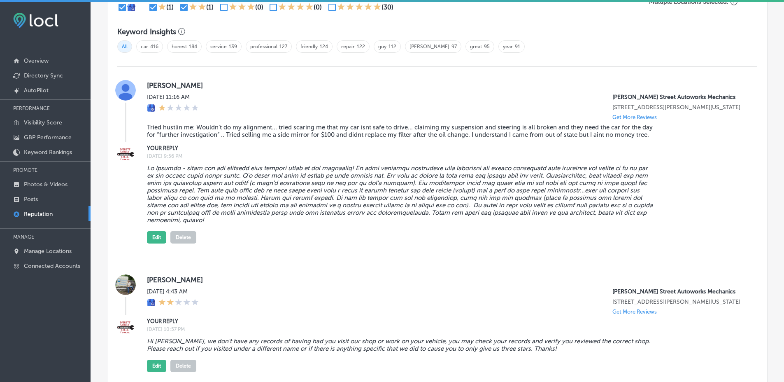
click at [350, 214] on div "Edit Delete" at bounding box center [445, 202] width 597 height 82
click at [317, 205] on blockquote at bounding box center [402, 193] width 510 height 59
click at [161, 81] on label "[PERSON_NAME]" at bounding box center [445, 85] width 597 height 8
click at [161, 82] on label "[PERSON_NAME]" at bounding box center [445, 85] width 597 height 8
click at [616, 97] on p "[PERSON_NAME] Street Autoworks Mechanics" at bounding box center [679, 96] width 132 height 7
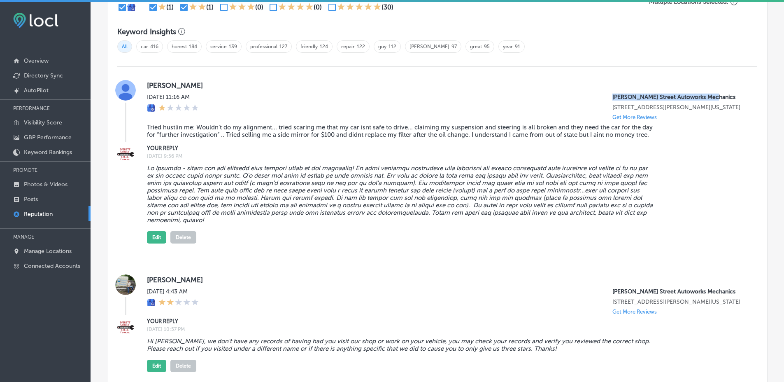
drag, startPoint x: 616, startPoint y: 97, endPoint x: 682, endPoint y: 96, distance: 65.9
click at [682, 96] on p "[PERSON_NAME] Street Autoworks Mechanics" at bounding box center [679, 96] width 132 height 7
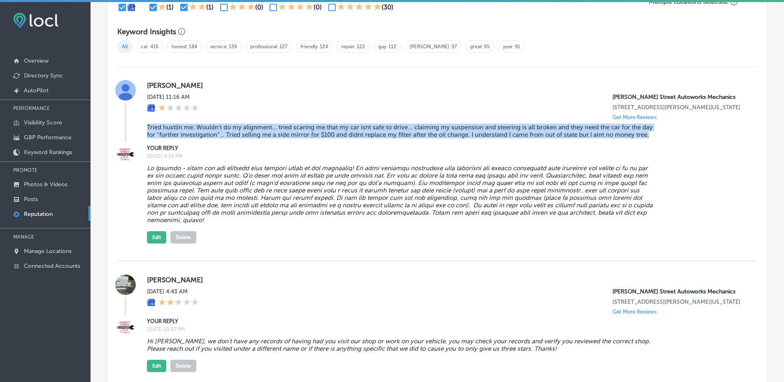
drag, startPoint x: 146, startPoint y: 132, endPoint x: 638, endPoint y: 142, distance: 492.1
click at [638, 142] on div "[PERSON_NAME][DATE] 11:16 AM [PERSON_NAME][GEOGRAPHIC_DATA] Autoworks Mechanics…" at bounding box center [437, 111] width 640 height 62
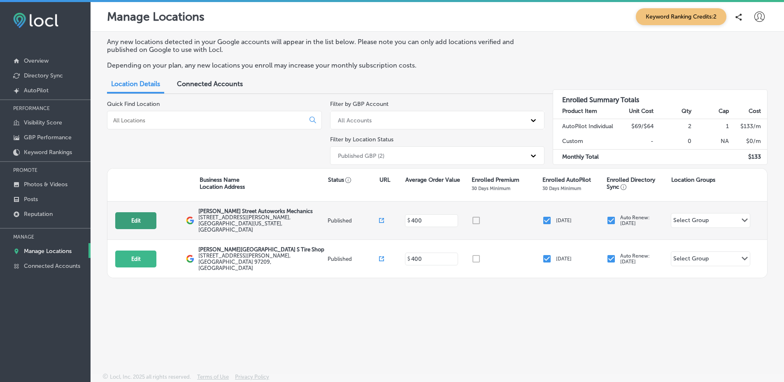
click at [152, 213] on button "Edit" at bounding box center [135, 220] width 41 height 17
select select "US"
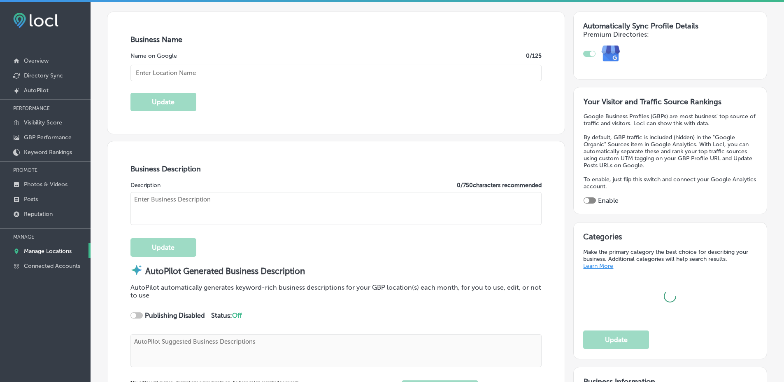
scroll to position [166, 0]
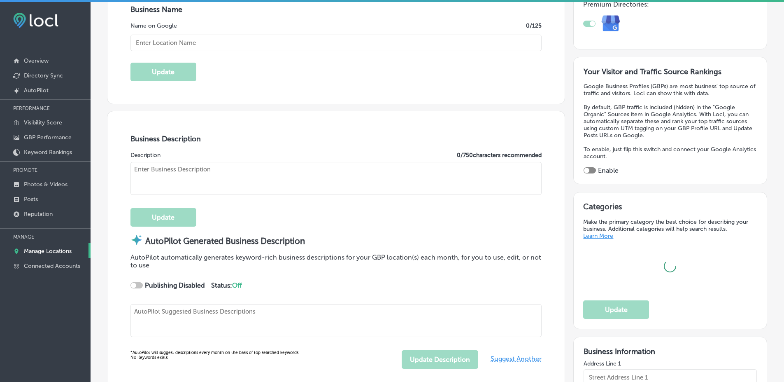
checkbox input "true"
type input "[PERSON_NAME] Street Autoworks Mechanics"
type textarea "Everett Street Autoworks Mechanics has been your trusted auto repair destinatio…"
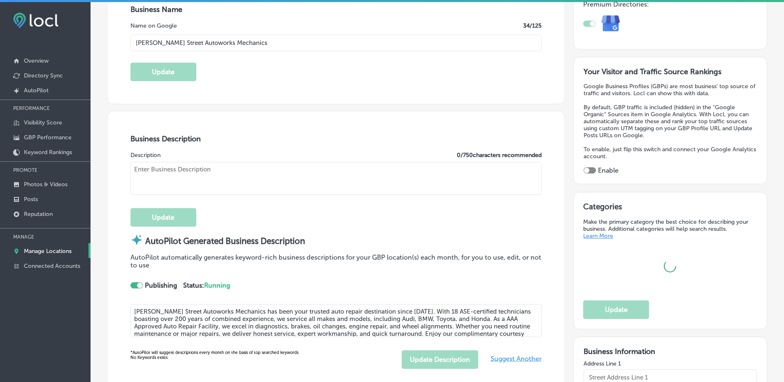
type input "[STREET_ADDRESS][PERSON_NAME]"
type input "Portland"
type input "97209"
type input "US"
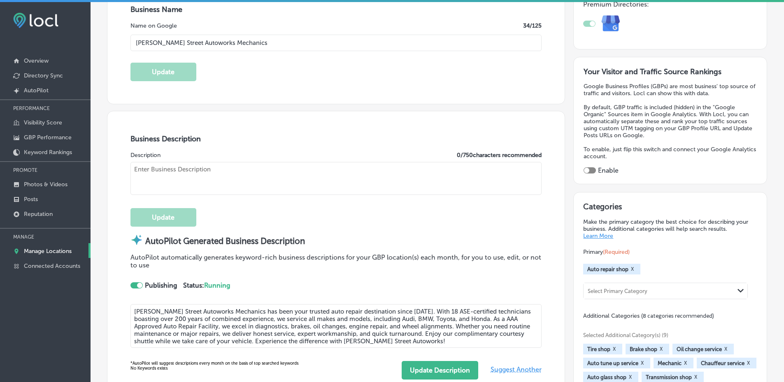
type input "https://www.esautoworks.com/"
type textarea "Everett Street Autoworks Mechanics has been your trusted auto repair destinatio…"
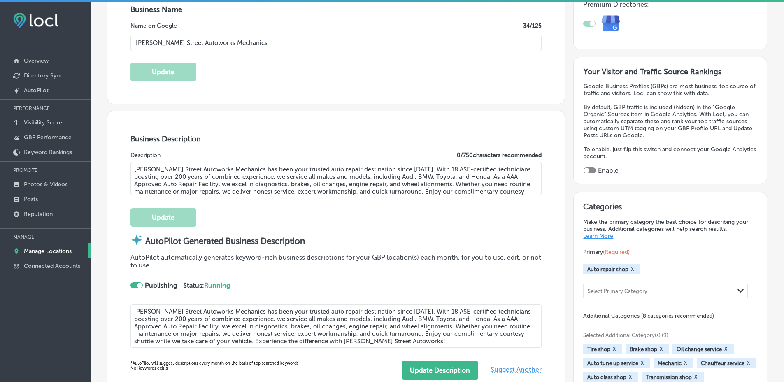
type input "+1 503 221 2411"
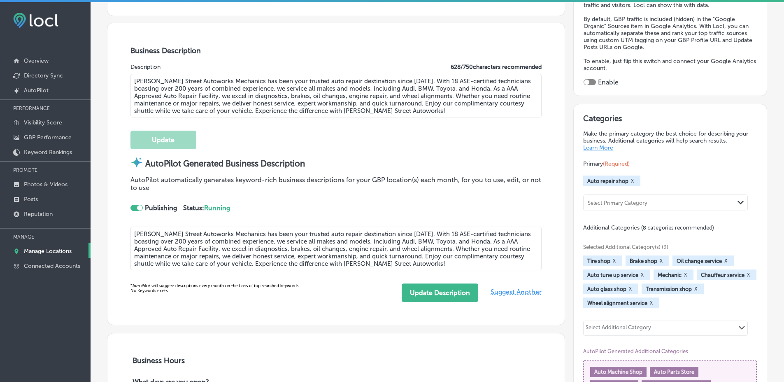
scroll to position [0, 0]
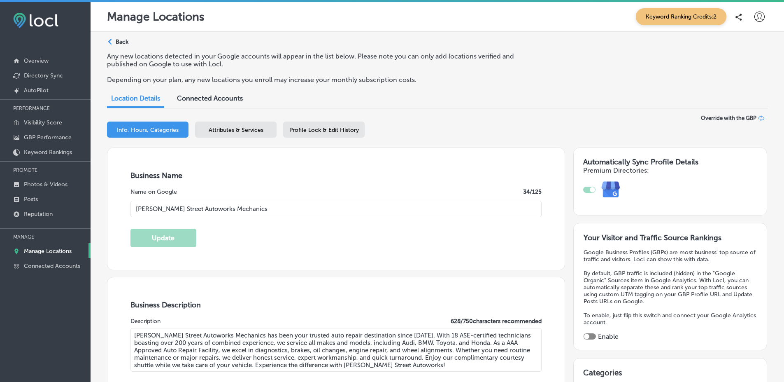
click at [119, 42] on p "Back" at bounding box center [122, 41] width 13 height 7
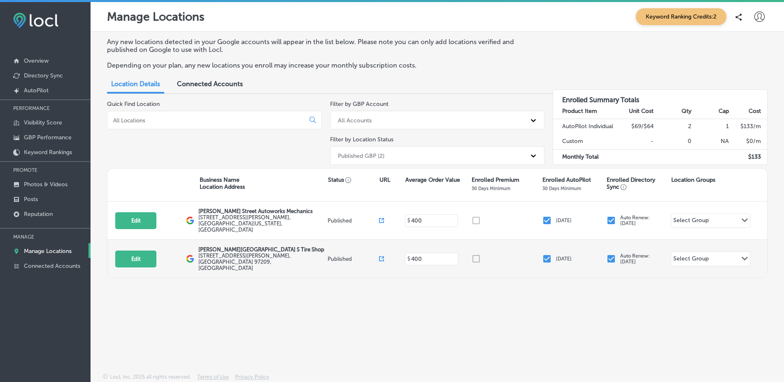
click at [130, 259] on div "Edit This location is not published yet. Everett Street Point S Tire Shop 509 N…" at bounding box center [437, 259] width 660 height 38
click at [131, 255] on button "Edit" at bounding box center [135, 258] width 41 height 17
select select "US"
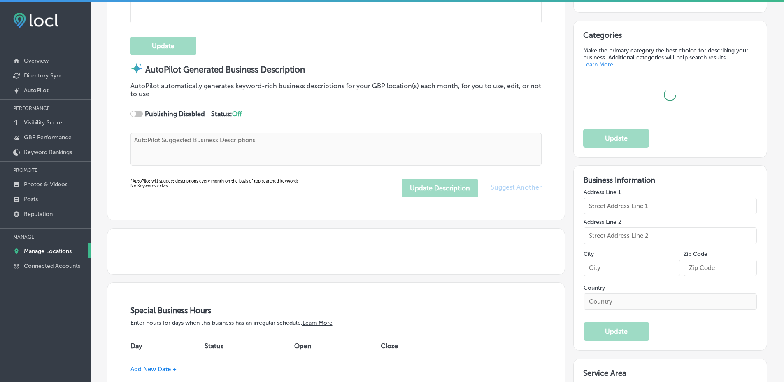
scroll to position [364, 0]
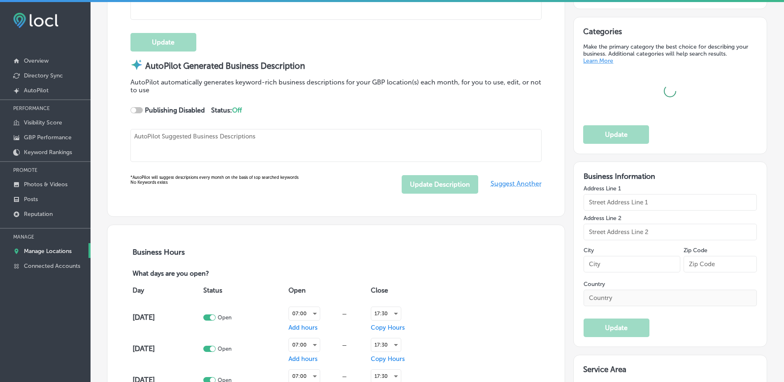
checkbox input "true"
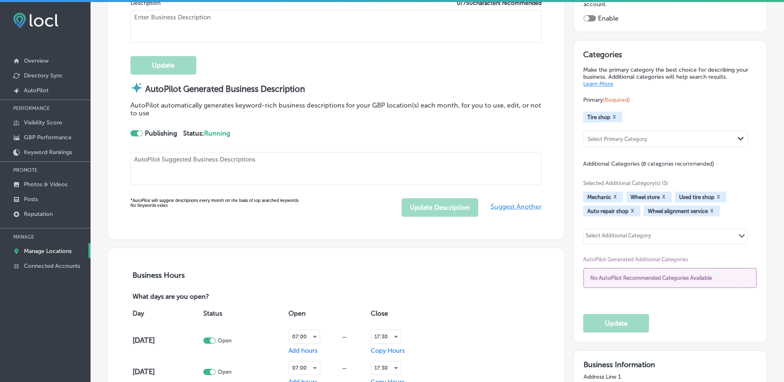
scroll to position [306, 0]
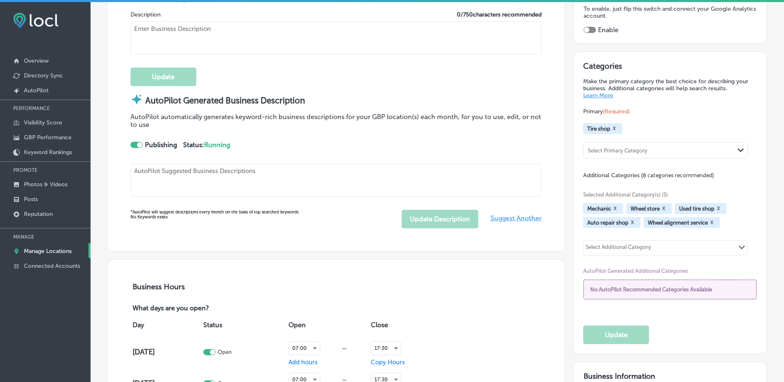
type textarea "At Everett Street Point S Tire Shop, we prioritize your safety and comfort with…"
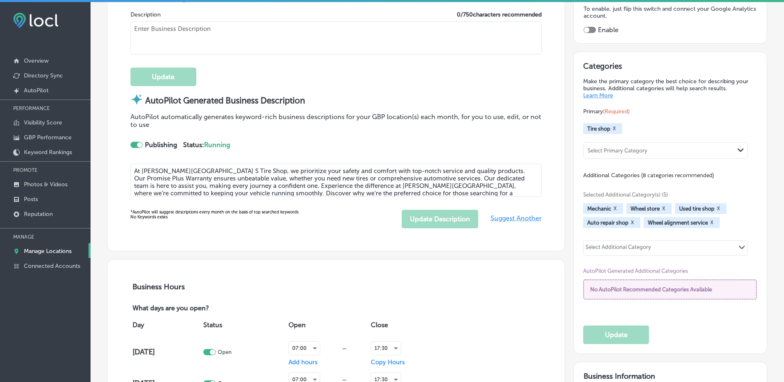
type textarea "At Everett Street Point S Tire Shop, we prioritize your safety and comfort with…"
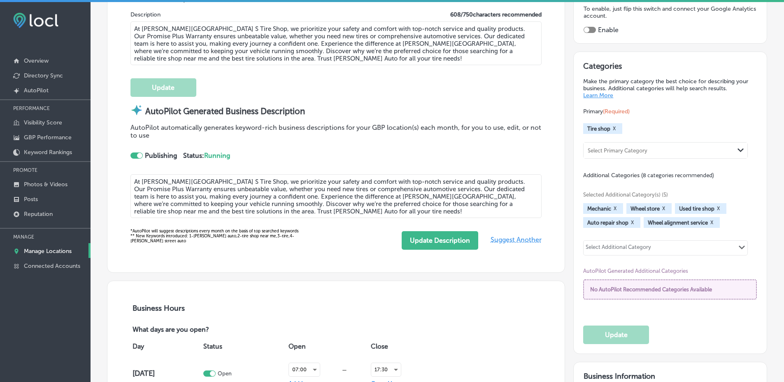
type input "https://pointstire.com/everettstreet"
type input "509 NW Everett St"
type input "Suite 100"
type input "Portland"
type input "97209"
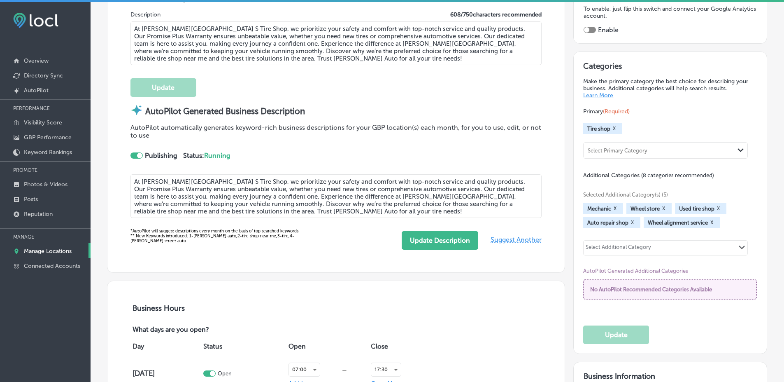
type input "US"
type input "[PERSON_NAME][GEOGRAPHIC_DATA] S Tire Shop"
type input "+1 503 221 2411"
click at [588, 130] on span "Tire shop" at bounding box center [599, 129] width 23 height 6
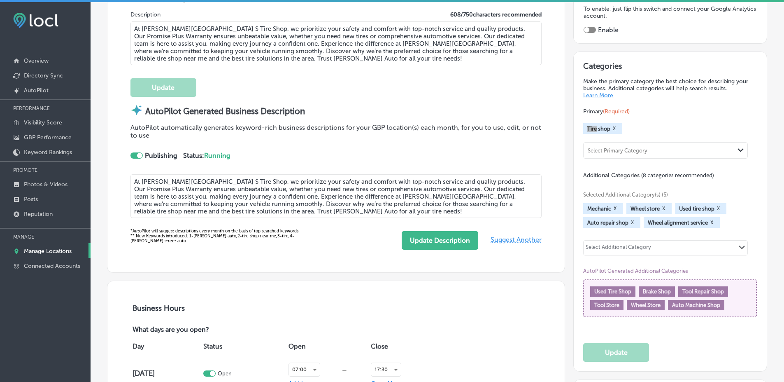
scroll to position [0, 0]
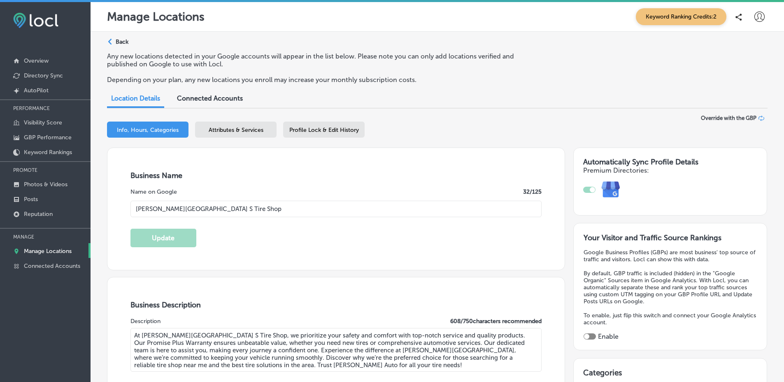
click at [121, 41] on p "Back" at bounding box center [122, 41] width 13 height 7
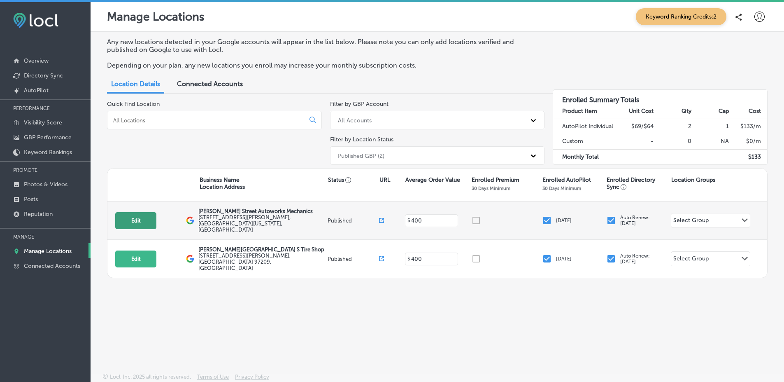
click at [149, 214] on button "Edit" at bounding box center [135, 220] width 41 height 17
select select "US"
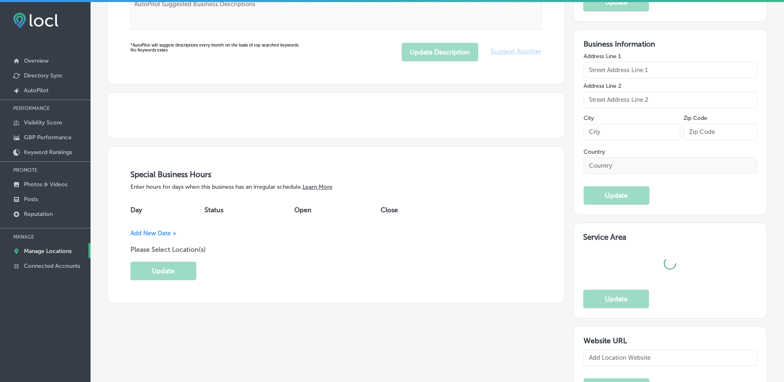
type input "[PERSON_NAME] Street Autoworks Mechanics"
type textarea "Everett Street Autoworks Mechanics has been your trusted auto repair destinatio…"
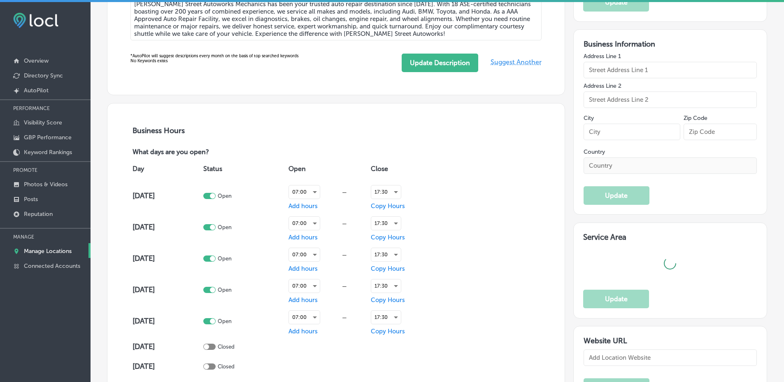
type input "[STREET_ADDRESS][PERSON_NAME]"
type input "Portland"
type input "97209"
type input "US"
checkbox input "true"
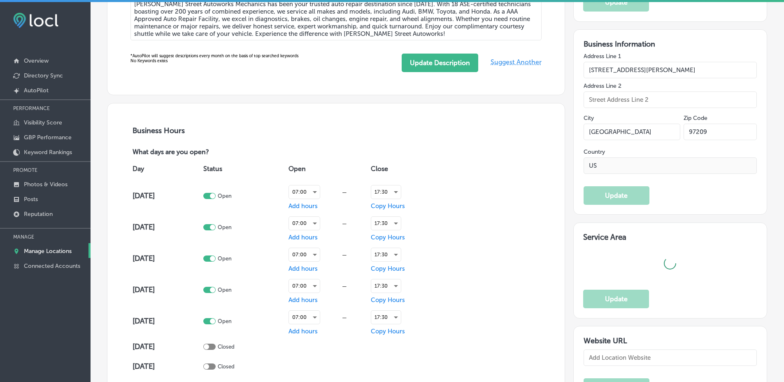
type input "https://www.esautoworks.com/"
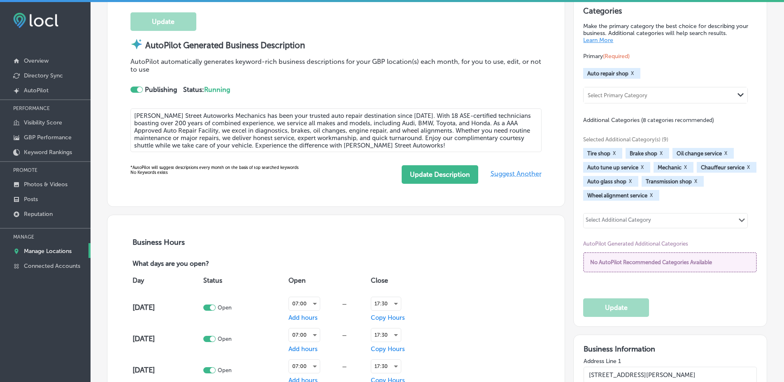
scroll to position [338, 0]
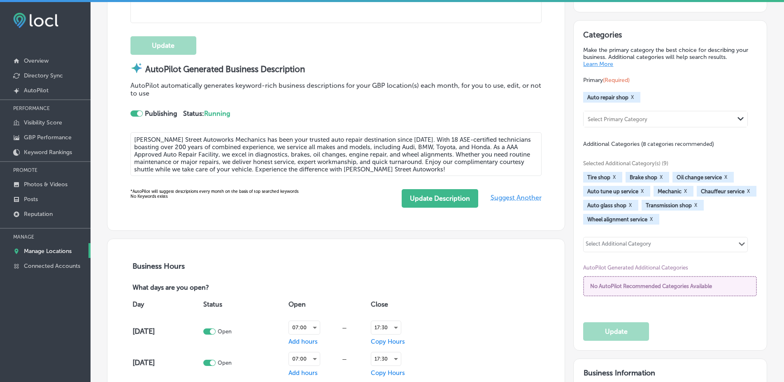
type textarea "Everett Street Autoworks Mechanics has been your trusted auto repair destinatio…"
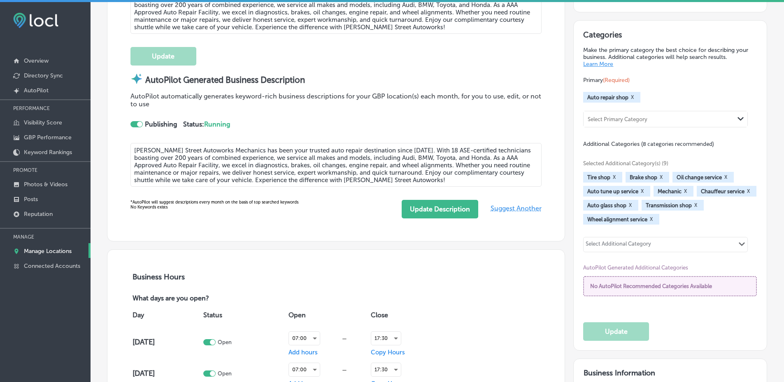
type input "+1 503 221 2411"
click at [590, 95] on span "Auto repair shop" at bounding box center [608, 97] width 41 height 6
drag, startPoint x: 590, startPoint y: 95, endPoint x: 617, endPoint y: 96, distance: 26.8
click at [617, 96] on span "Auto repair shop" at bounding box center [608, 97] width 41 height 6
copy span "Auto repair shop"
